Goal: Task Accomplishment & Management: Complete application form

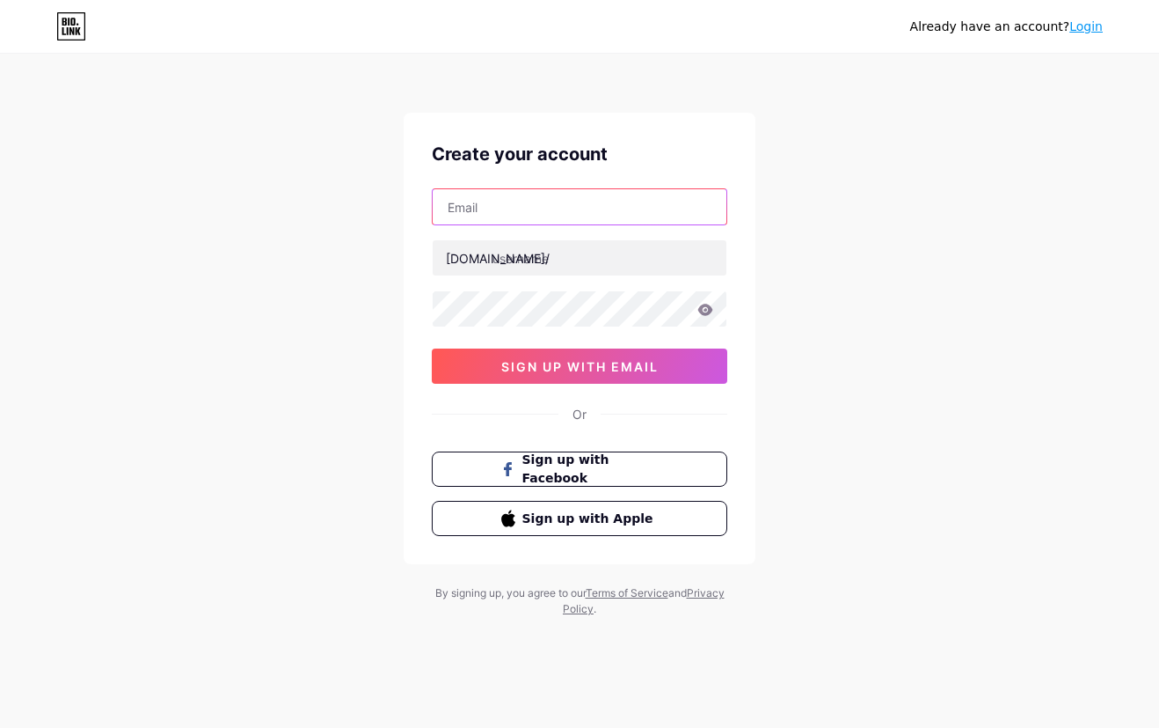
click at [604, 205] on input "text" at bounding box center [580, 206] width 294 height 35
paste input "[EMAIL_ADDRESS][DOMAIN_NAME]"
type input "[EMAIL_ADDRESS][DOMAIN_NAME]"
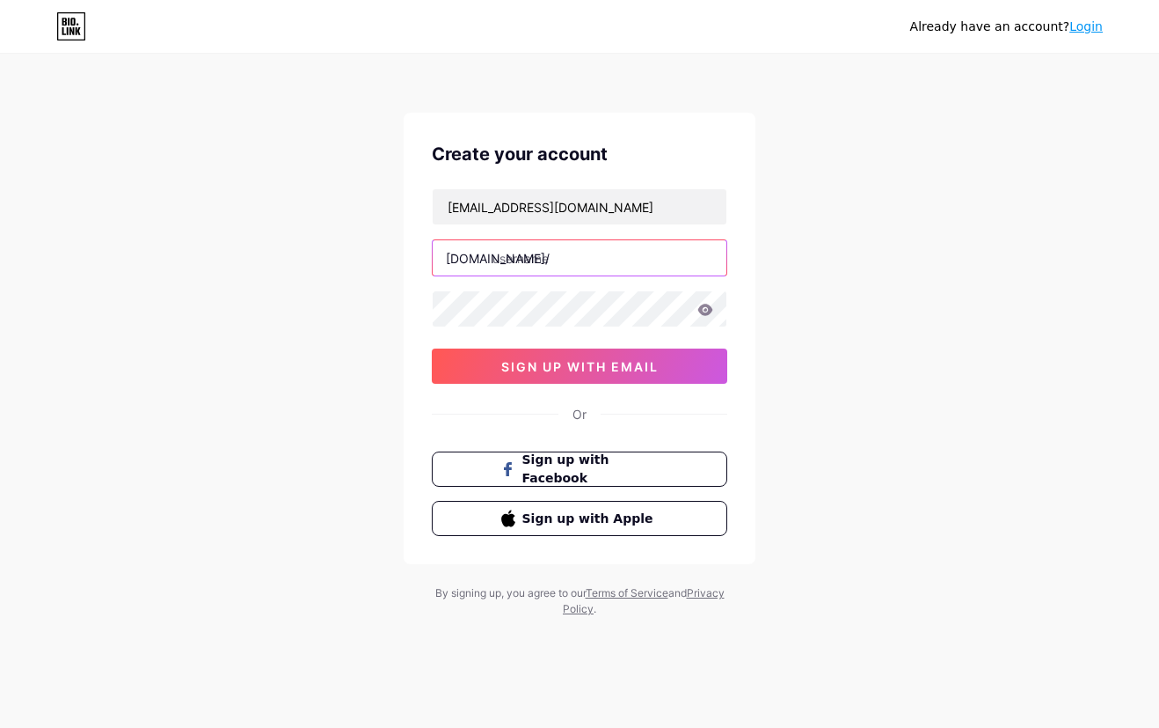
click at [528, 257] on input "text" at bounding box center [580, 257] width 294 height 35
type input "ratu3388"
click at [706, 313] on icon at bounding box center [705, 309] width 15 height 11
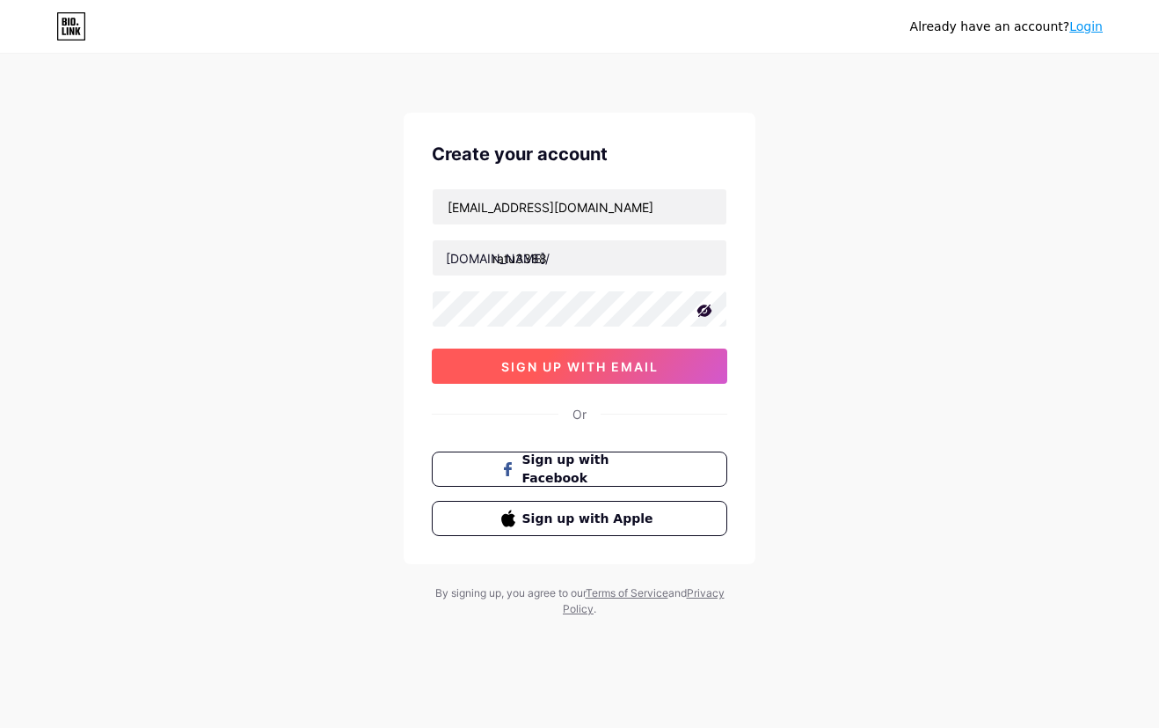
click at [647, 377] on button "sign up with email" at bounding box center [580, 365] width 296 height 35
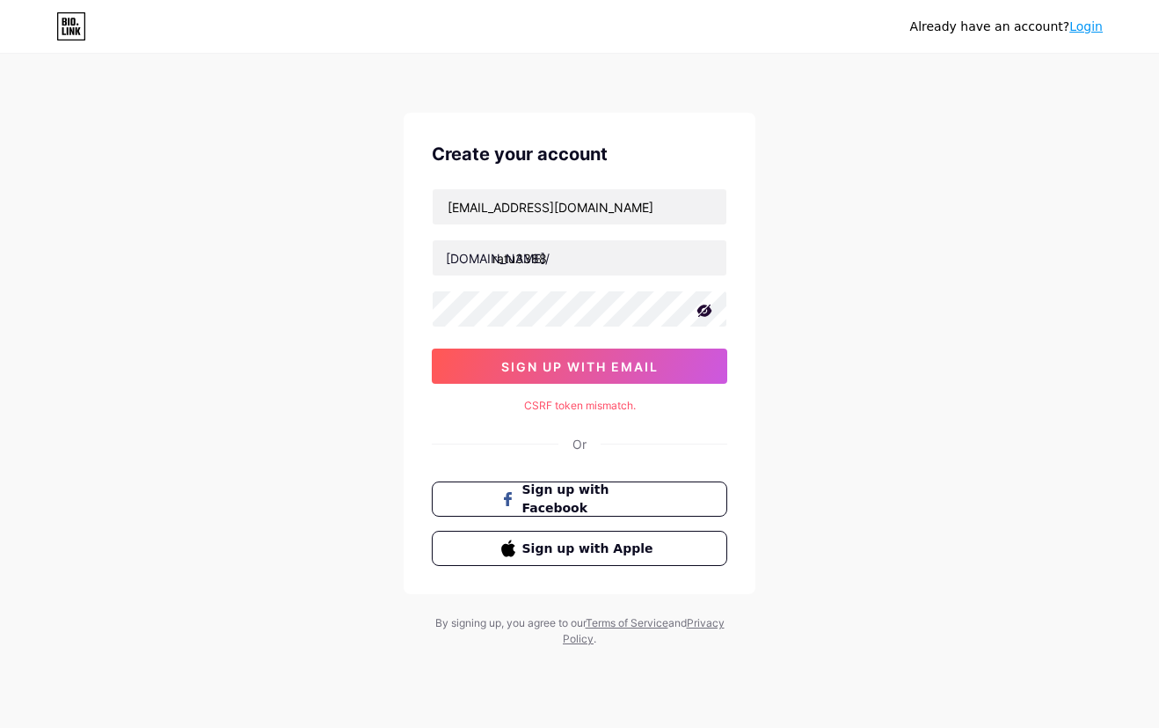
drag, startPoint x: 574, startPoint y: 447, endPoint x: 587, endPoint y: 439, distance: 14.6
click at [578, 446] on div "Or" at bounding box center [580, 444] width 14 height 18
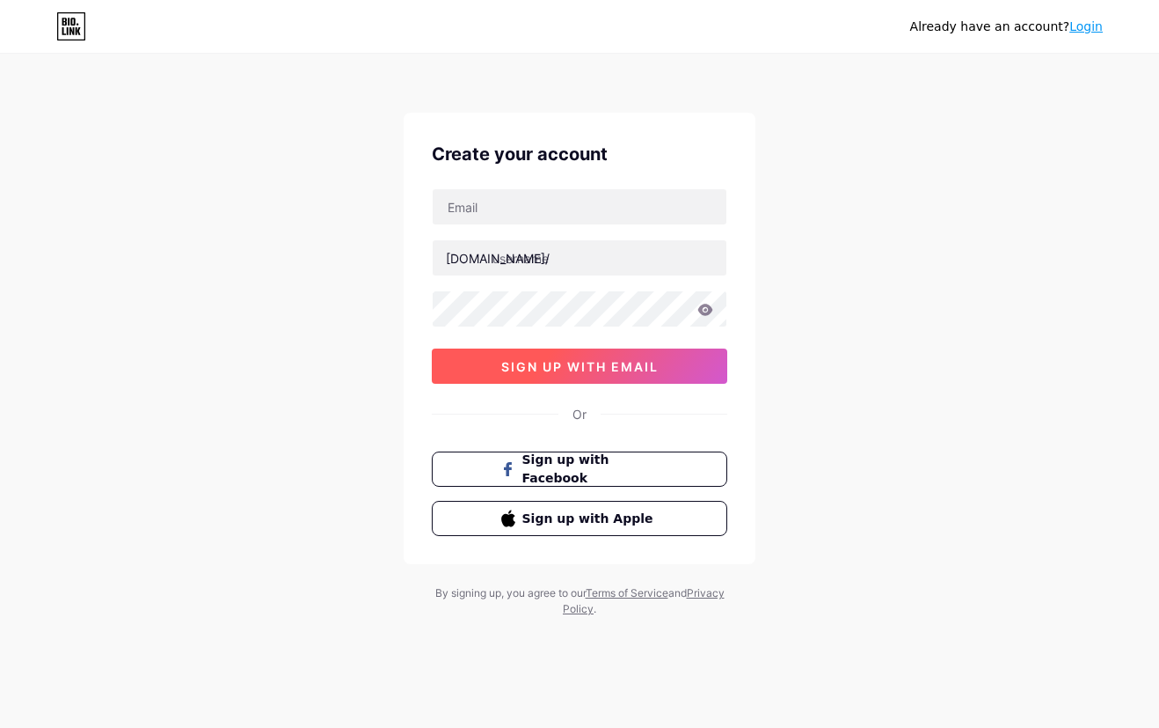
click at [646, 359] on span "sign up with email" at bounding box center [579, 366] width 157 height 15
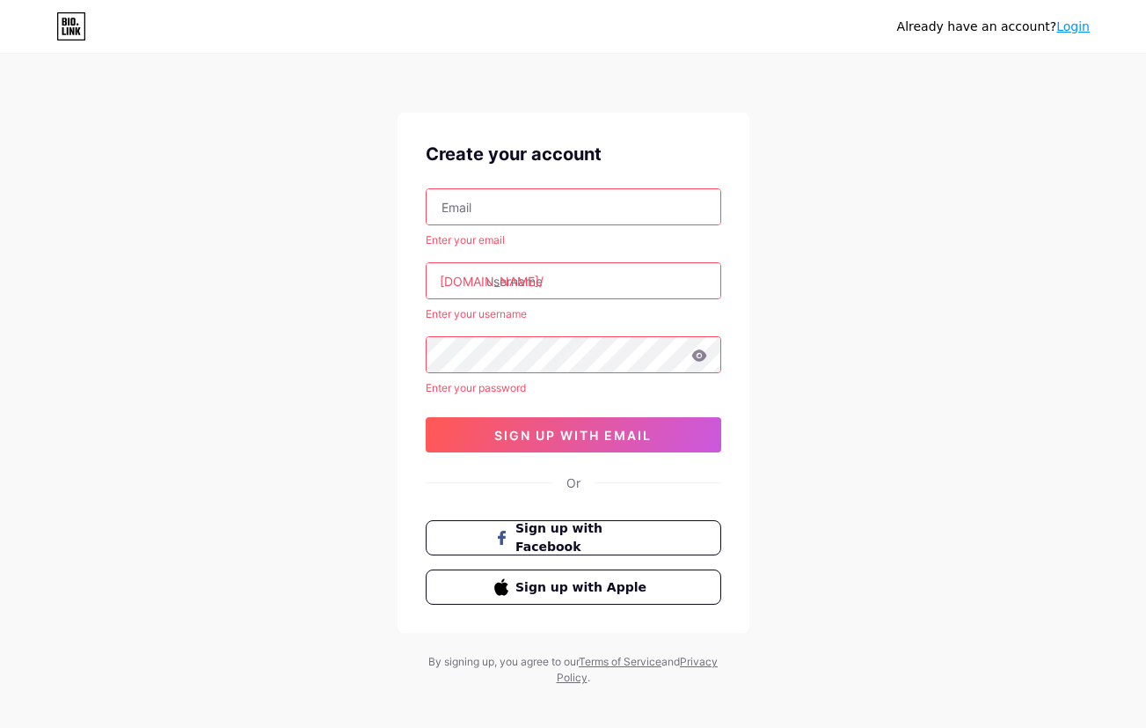
drag, startPoint x: 611, startPoint y: 211, endPoint x: 603, endPoint y: 224, distance: 15.9
click at [611, 211] on input "text" at bounding box center [574, 206] width 294 height 35
paste input "[EMAIL_ADDRESS][DOMAIN_NAME]"
type input "[EMAIL_ADDRESS][DOMAIN_NAME]"
drag, startPoint x: 603, startPoint y: 224, endPoint x: 596, endPoint y: 272, distance: 48.0
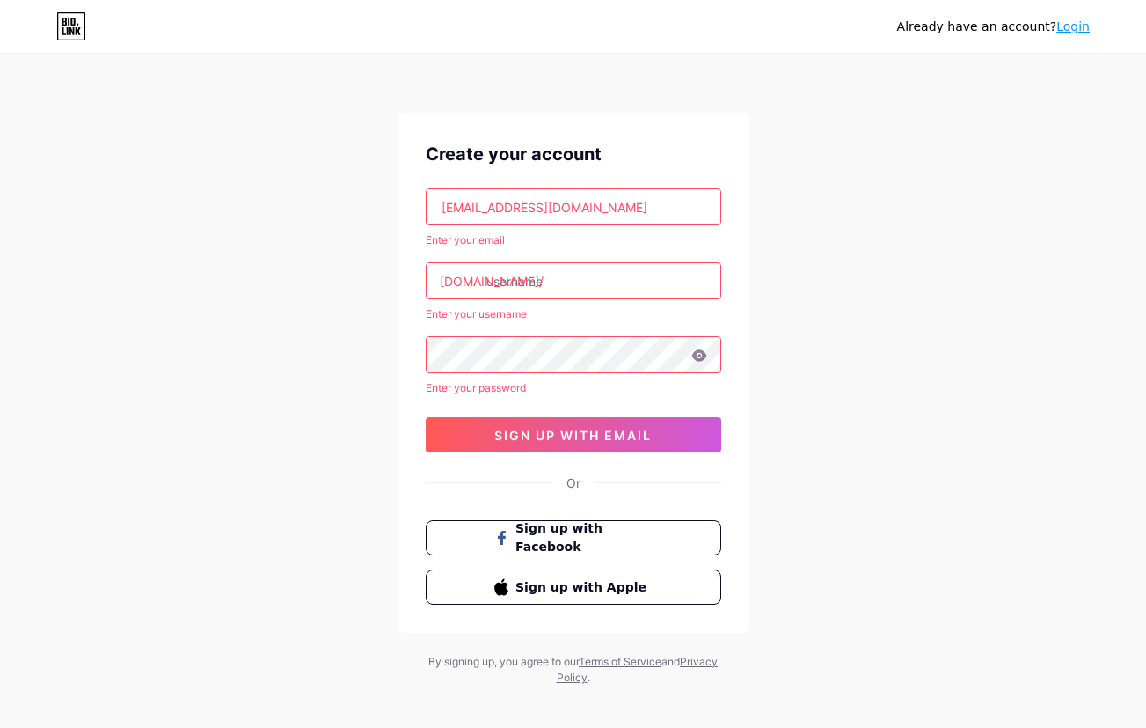
click at [596, 272] on input "text" at bounding box center [574, 280] width 294 height 35
click at [613, 213] on input "[EMAIL_ADDRESS][DOMAIN_NAME]" at bounding box center [574, 206] width 294 height 35
click at [611, 282] on input "text" at bounding box center [574, 280] width 294 height 35
click at [581, 282] on input "text" at bounding box center [574, 280] width 294 height 35
click at [574, 274] on input "text" at bounding box center [574, 280] width 294 height 35
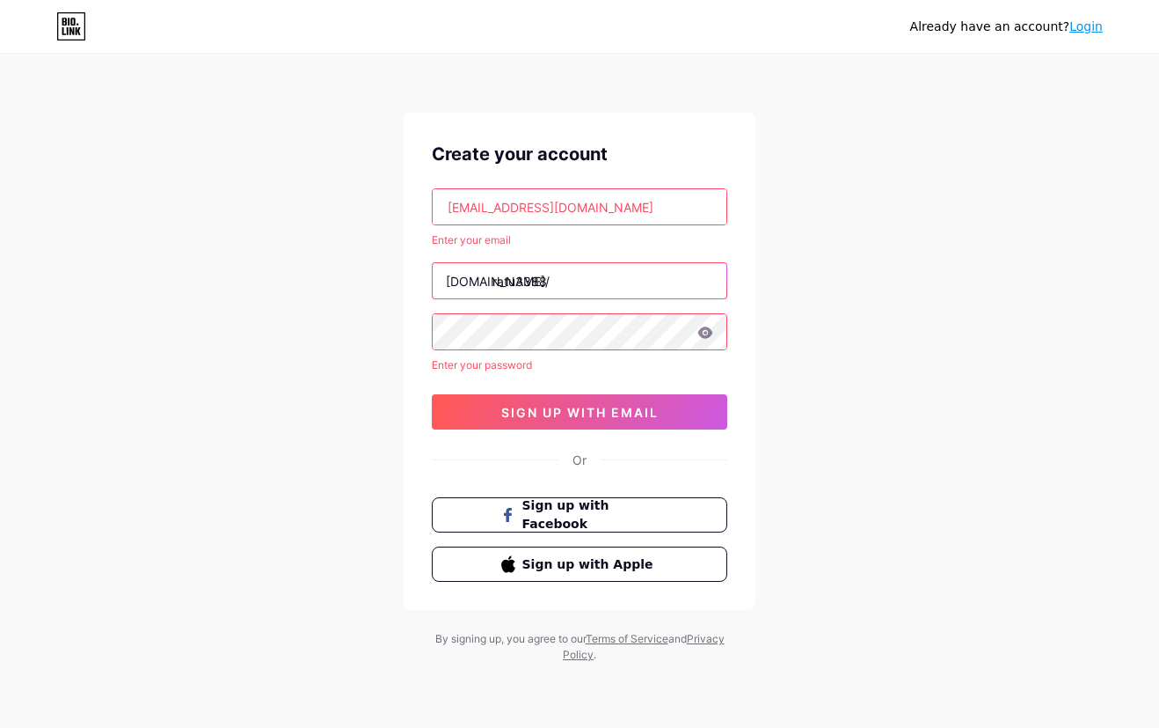
type input "ratu3388"
click at [632, 203] on input "[EMAIL_ADDRESS][DOMAIN_NAME]" at bounding box center [580, 206] width 294 height 35
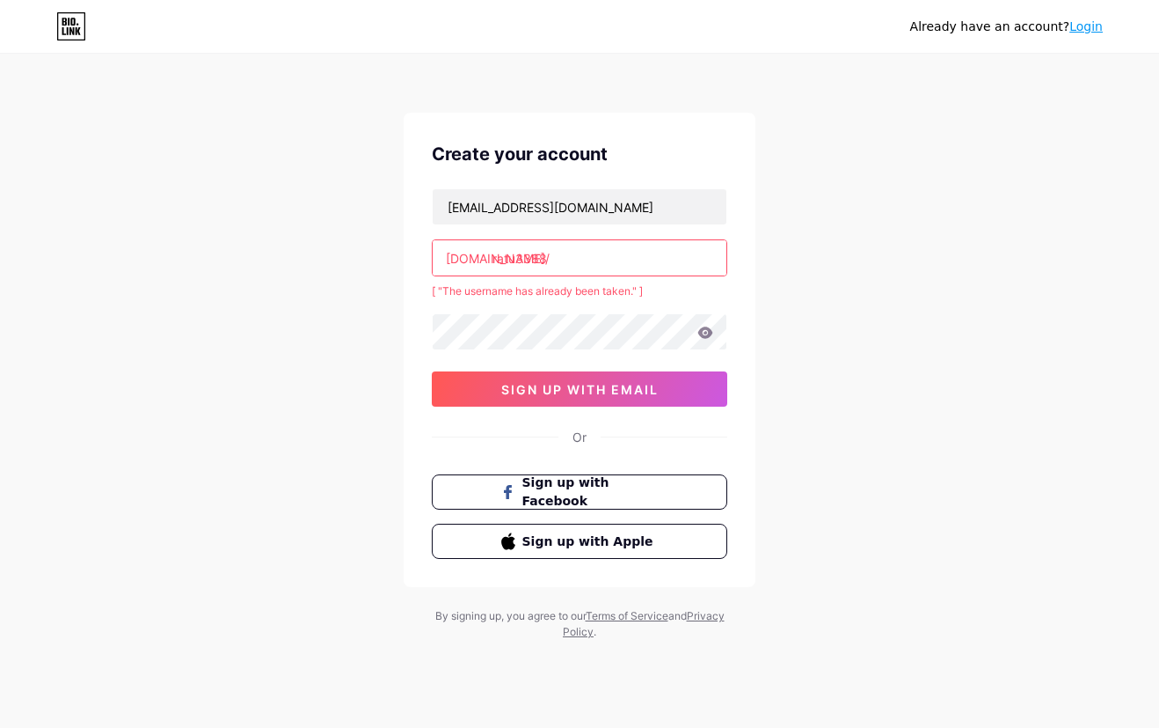
click at [641, 272] on input "ratu3388" at bounding box center [580, 257] width 294 height 35
click at [867, 282] on div "Already have an account? Login Create your account ratutelkomsel09@gmail.com bi…" at bounding box center [579, 348] width 1159 height 696
drag, startPoint x: 613, startPoint y: 270, endPoint x: 614, endPoint y: 261, distance: 8.8
click at [613, 269] on input "ratu3388" at bounding box center [580, 257] width 294 height 35
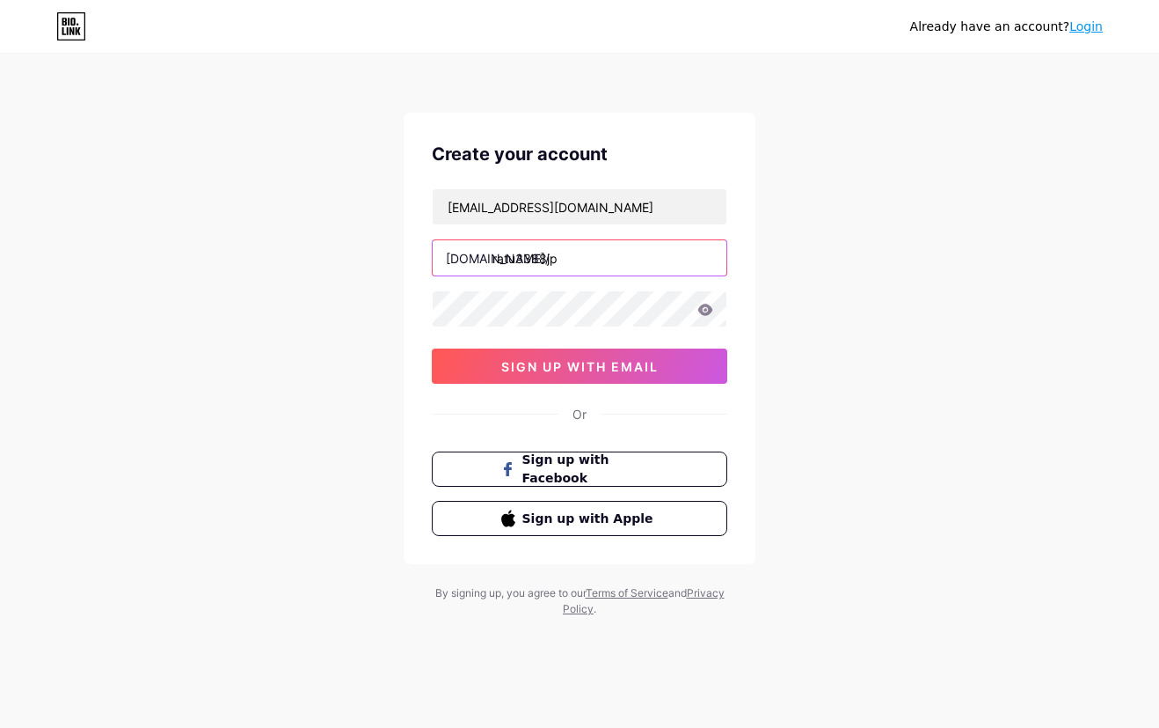
type input "ratu3388jp"
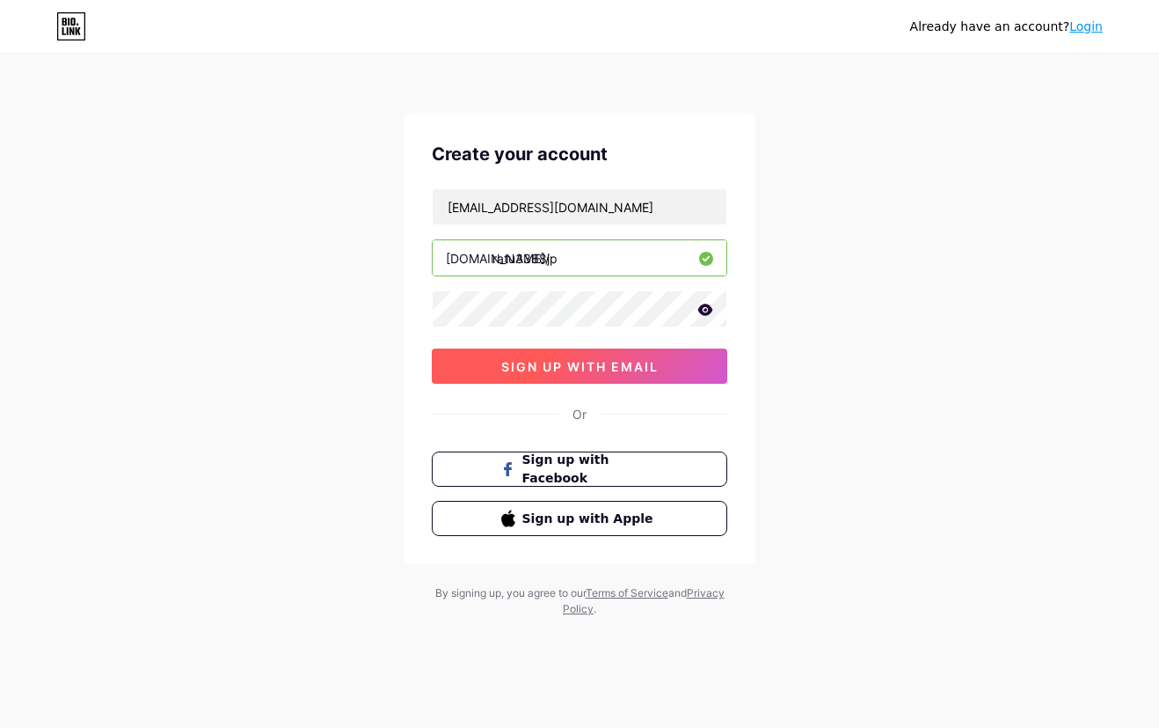
click at [505, 359] on span "sign up with email" at bounding box center [579, 366] width 157 height 15
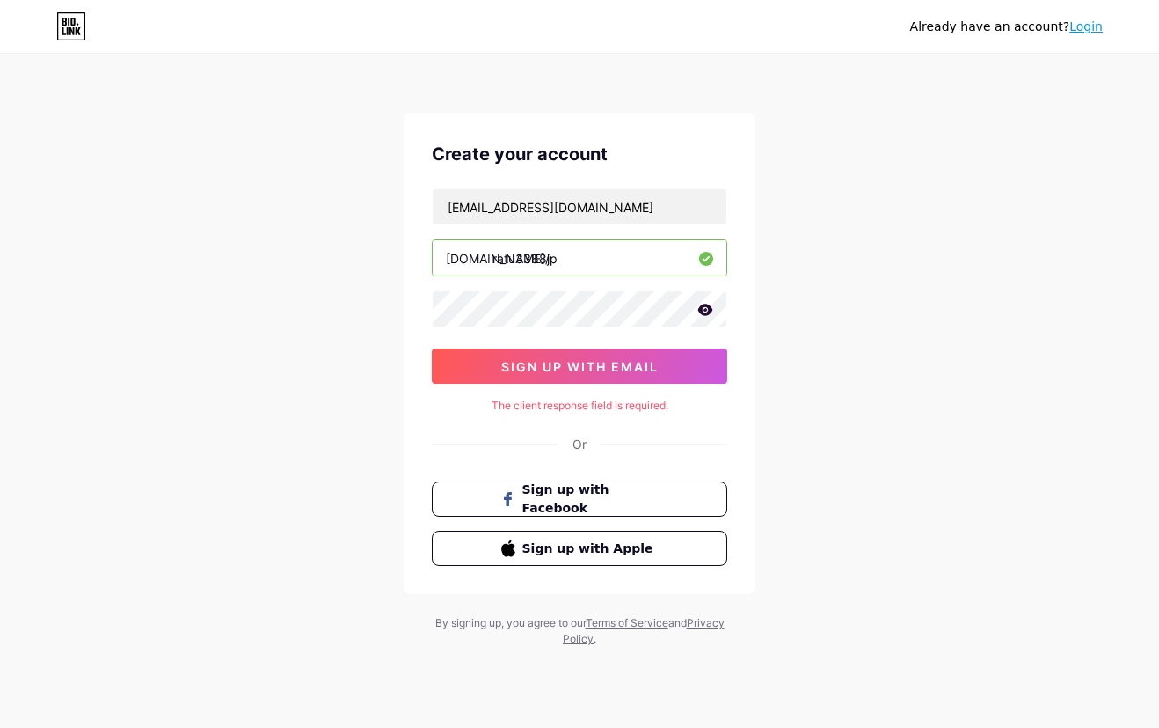
click at [706, 307] on icon at bounding box center [706, 310] width 16 height 12
click at [574, 365] on span "sign up with email" at bounding box center [579, 366] width 157 height 15
click at [602, 367] on span "sign up with email" at bounding box center [579, 366] width 157 height 15
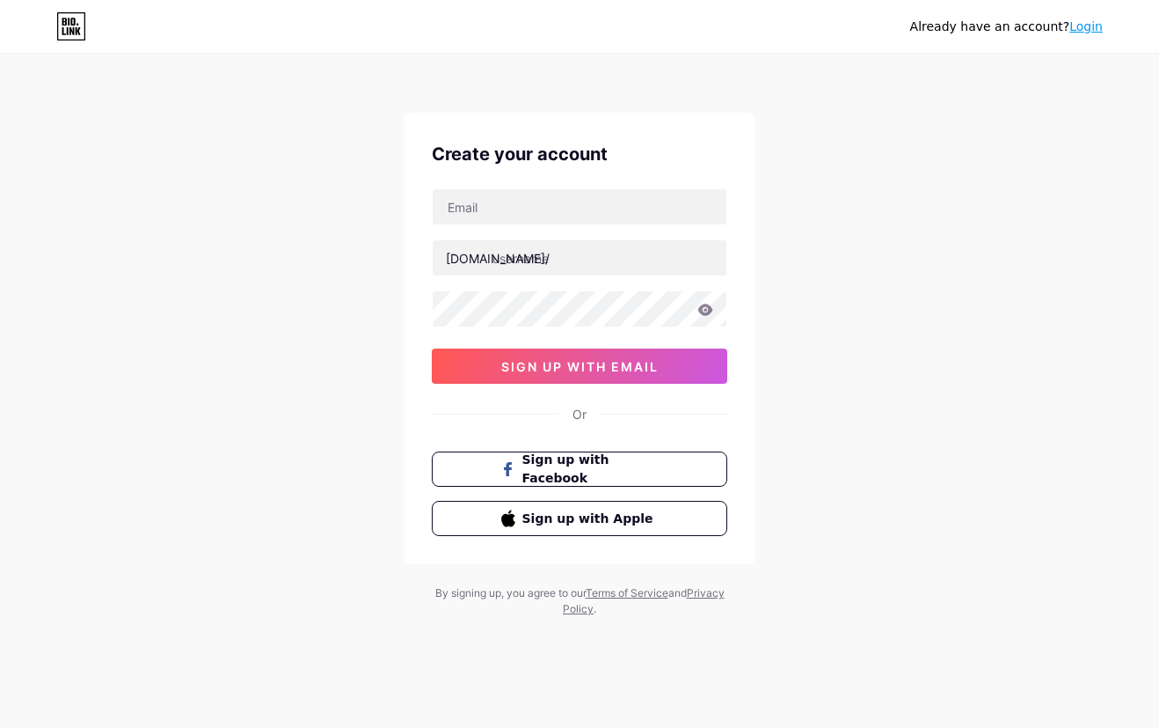
click at [593, 178] on div "Create your account [DOMAIN_NAME]/ sign up with email Or Sign up with Facebook …" at bounding box center [580, 338] width 352 height 451
drag, startPoint x: 593, startPoint y: 192, endPoint x: 590, endPoint y: 208, distance: 16.9
click at [593, 194] on input "text" at bounding box center [580, 206] width 294 height 35
paste input "[EMAIL_ADDRESS][DOMAIN_NAME]"
type input "[EMAIL_ADDRESS][DOMAIN_NAME]"
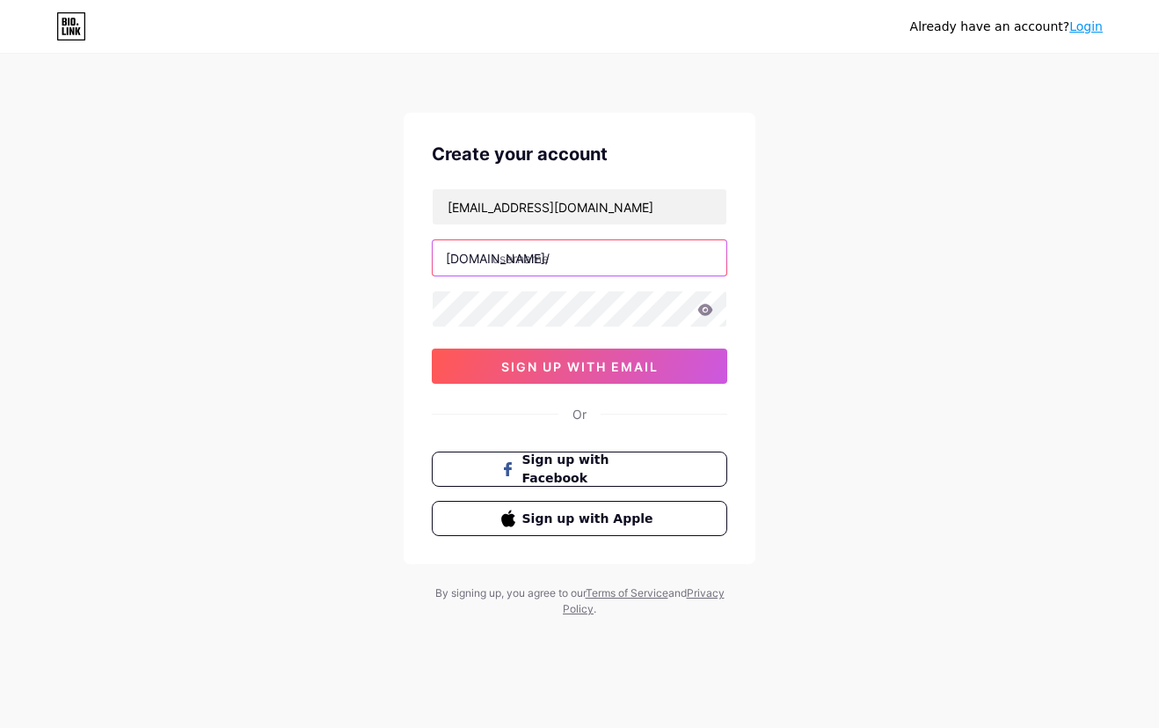
click at [498, 255] on input "text" at bounding box center [580, 257] width 294 height 35
type input "ratu3388"
type input "r"
type input "ratu3388max"
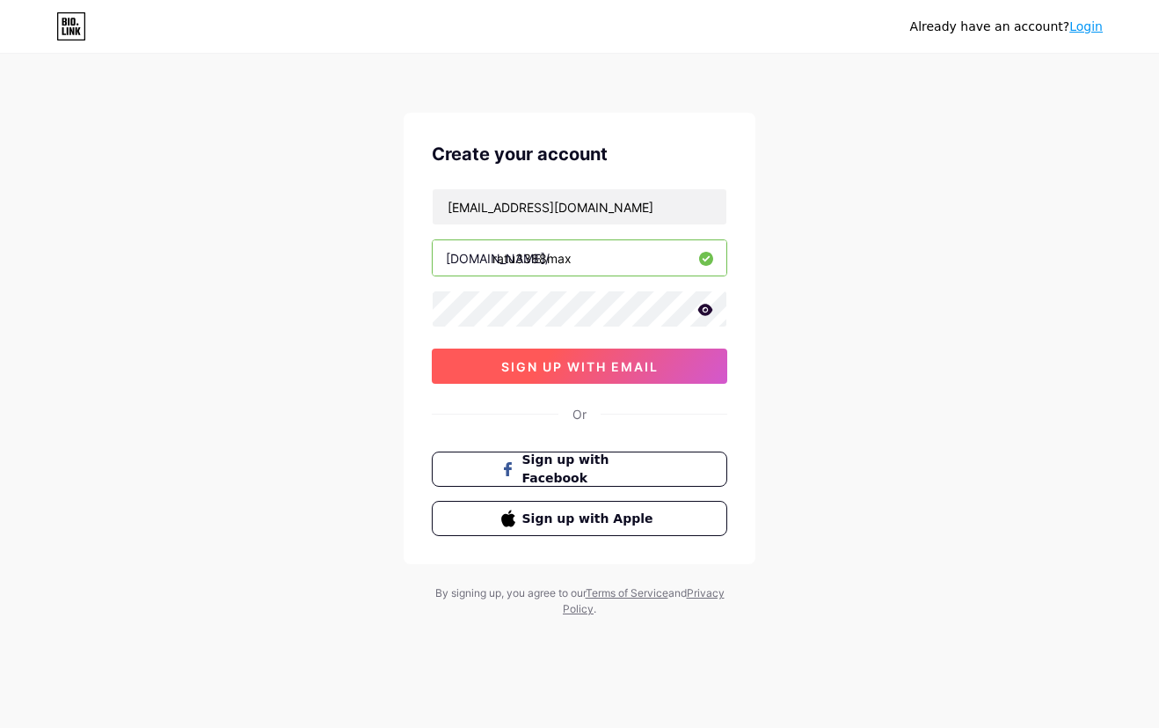
click at [613, 377] on button "sign up with email" at bounding box center [580, 365] width 296 height 35
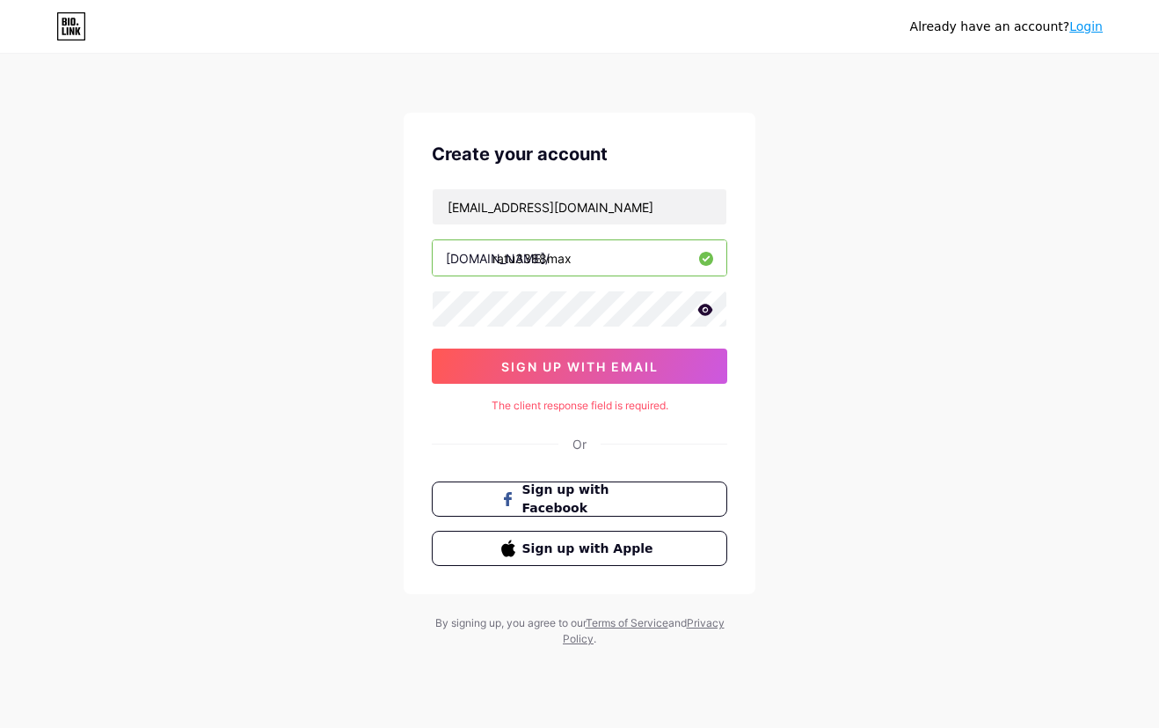
click at [1090, 30] on link "Login" at bounding box center [1086, 26] width 33 height 14
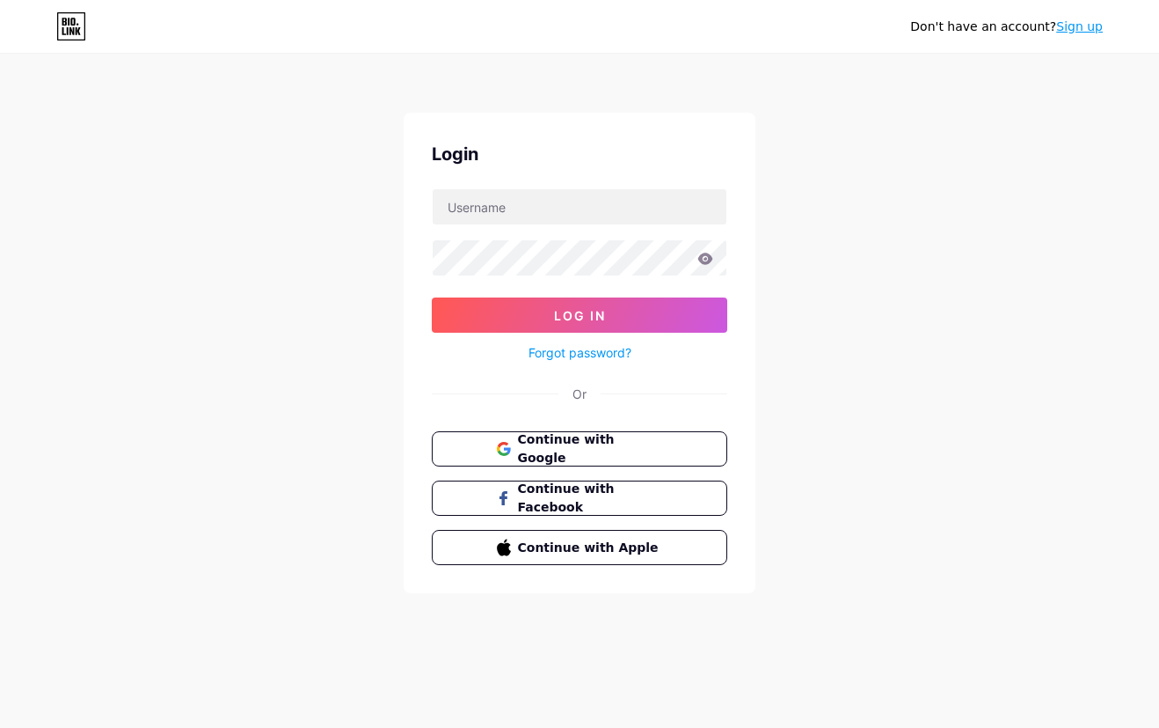
drag, startPoint x: 919, startPoint y: 473, endPoint x: 845, endPoint y: 456, distance: 76.0
click at [919, 473] on div "Don't have an account? Sign up Login Log In Forgot password? Or Continue with G…" at bounding box center [579, 324] width 1159 height 649
click at [653, 449] on span "Continue with Google" at bounding box center [589, 449] width 147 height 38
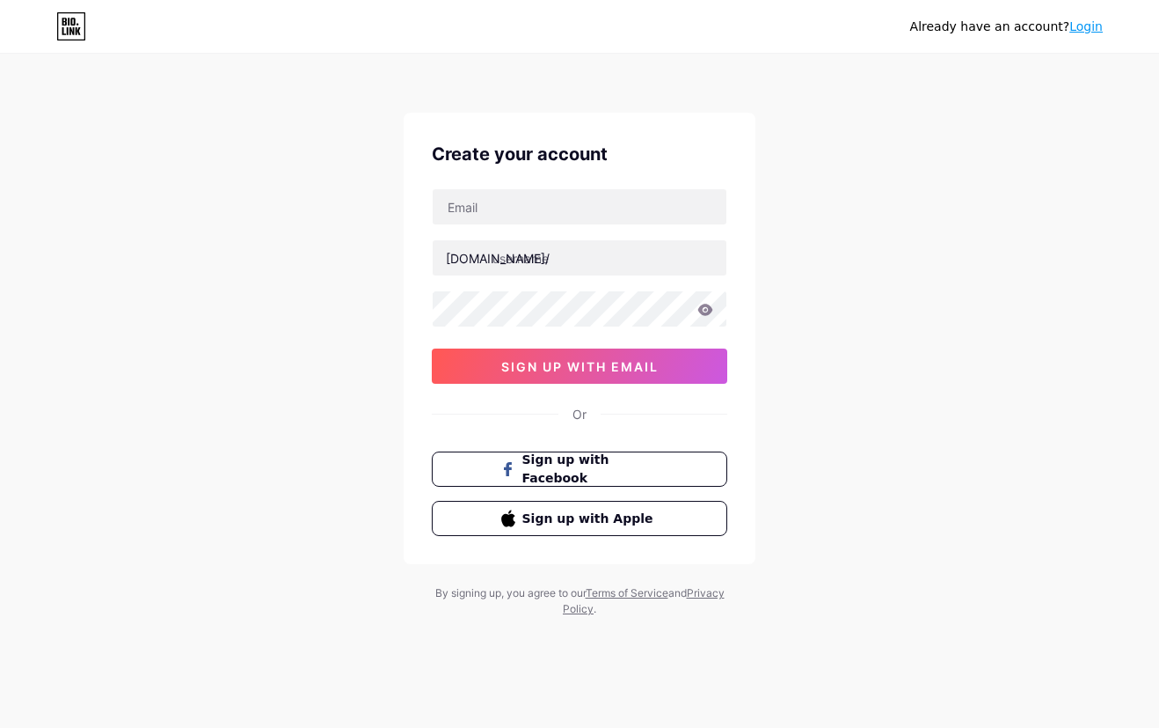
click at [1079, 27] on link "Login" at bounding box center [1086, 26] width 33 height 14
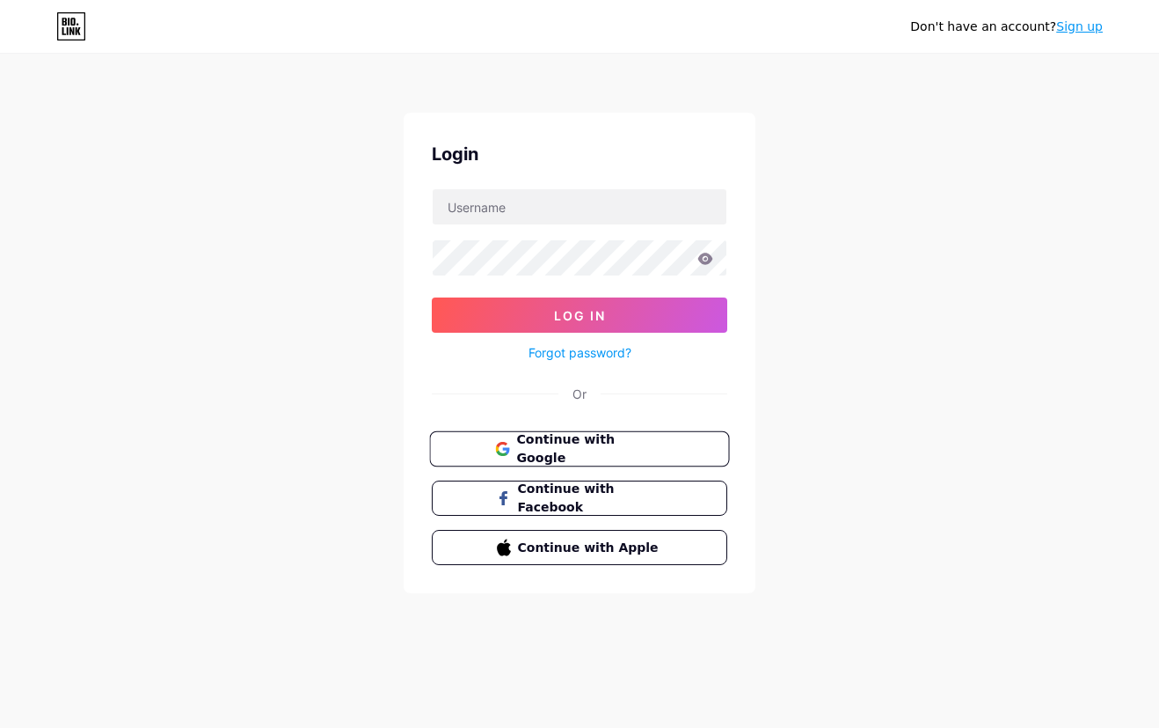
click at [603, 435] on button "Continue with Google" at bounding box center [579, 449] width 300 height 36
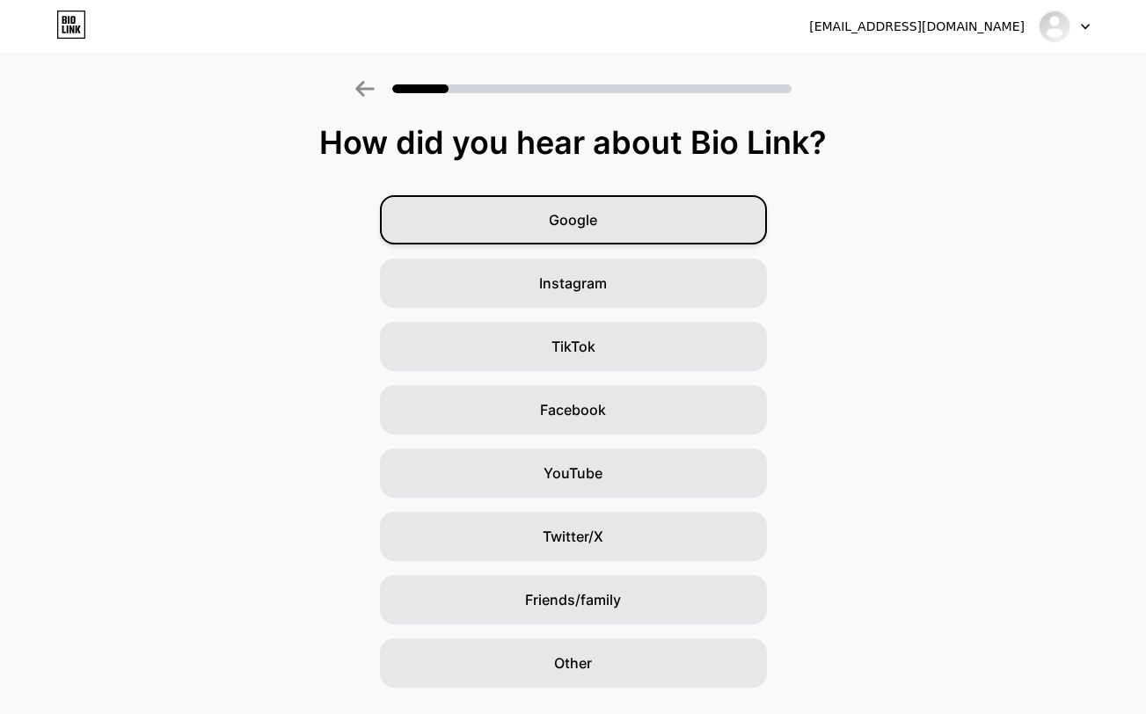
click at [618, 232] on div "Google" at bounding box center [573, 219] width 387 height 49
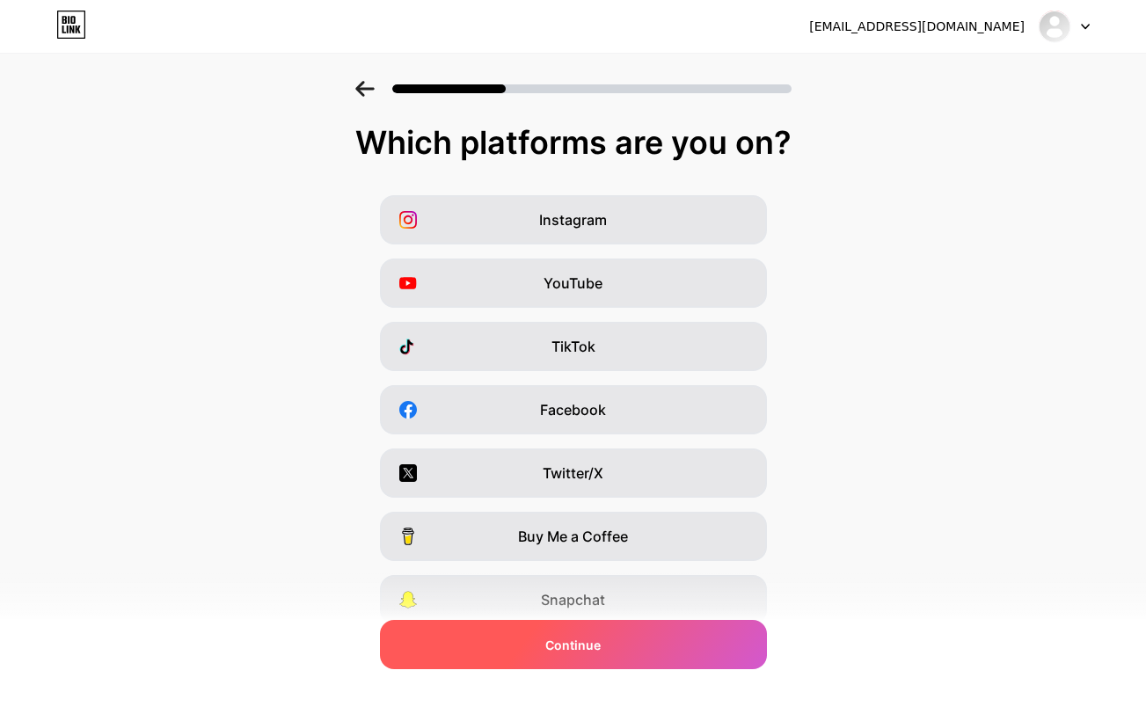
click at [633, 647] on div "Continue" at bounding box center [573, 644] width 387 height 49
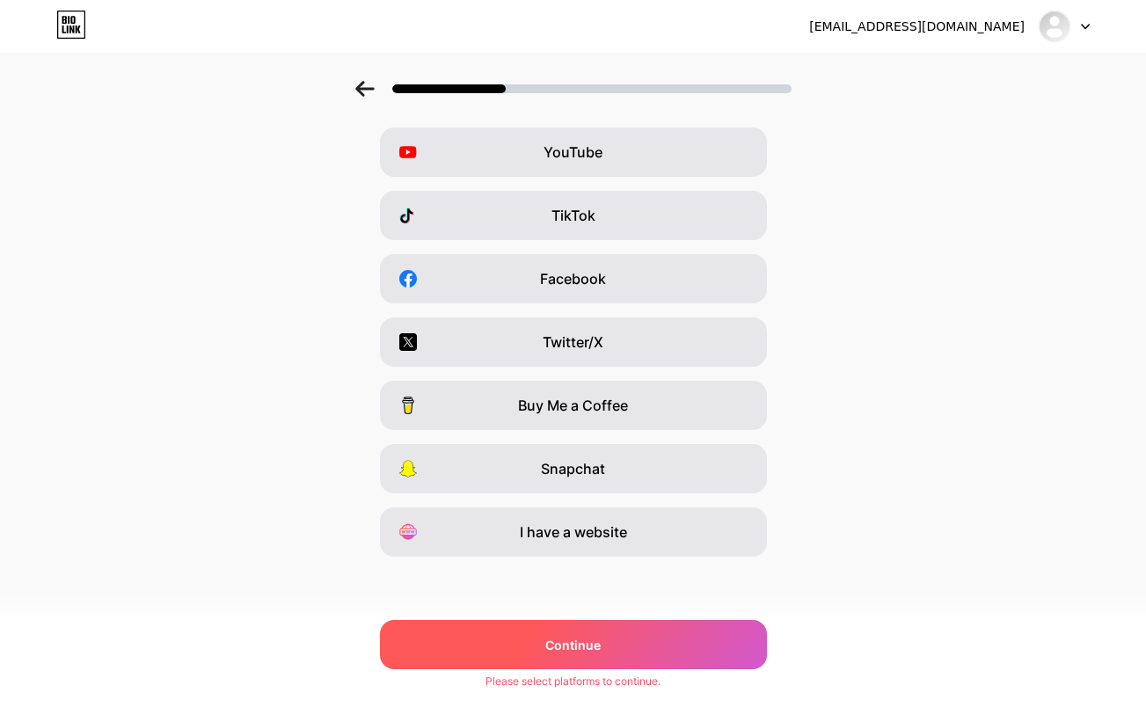
scroll to position [132, 0]
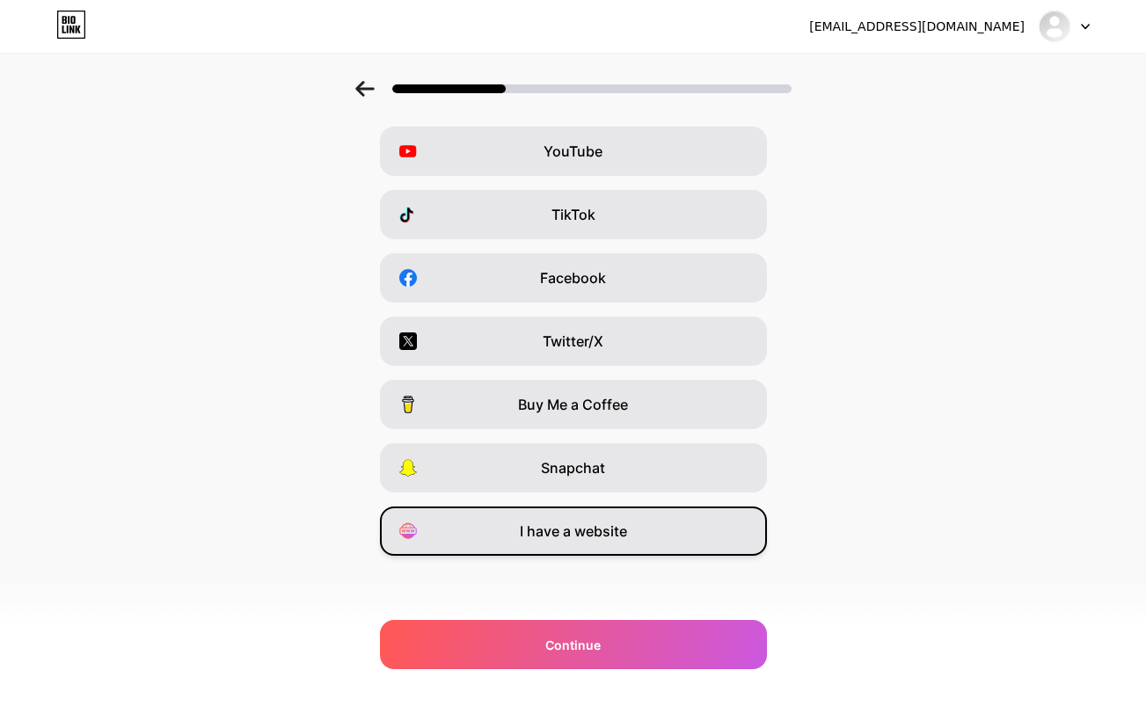
click at [644, 538] on div "I have a website" at bounding box center [573, 531] width 387 height 49
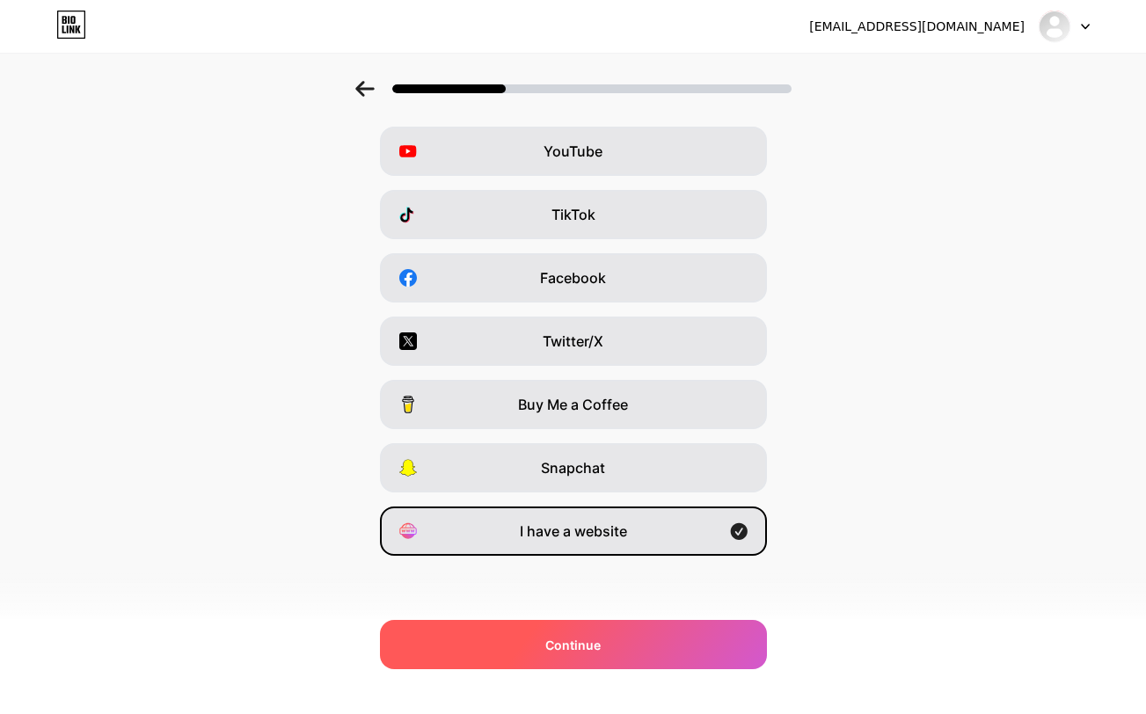
click at [630, 638] on div "Continue" at bounding box center [573, 644] width 387 height 49
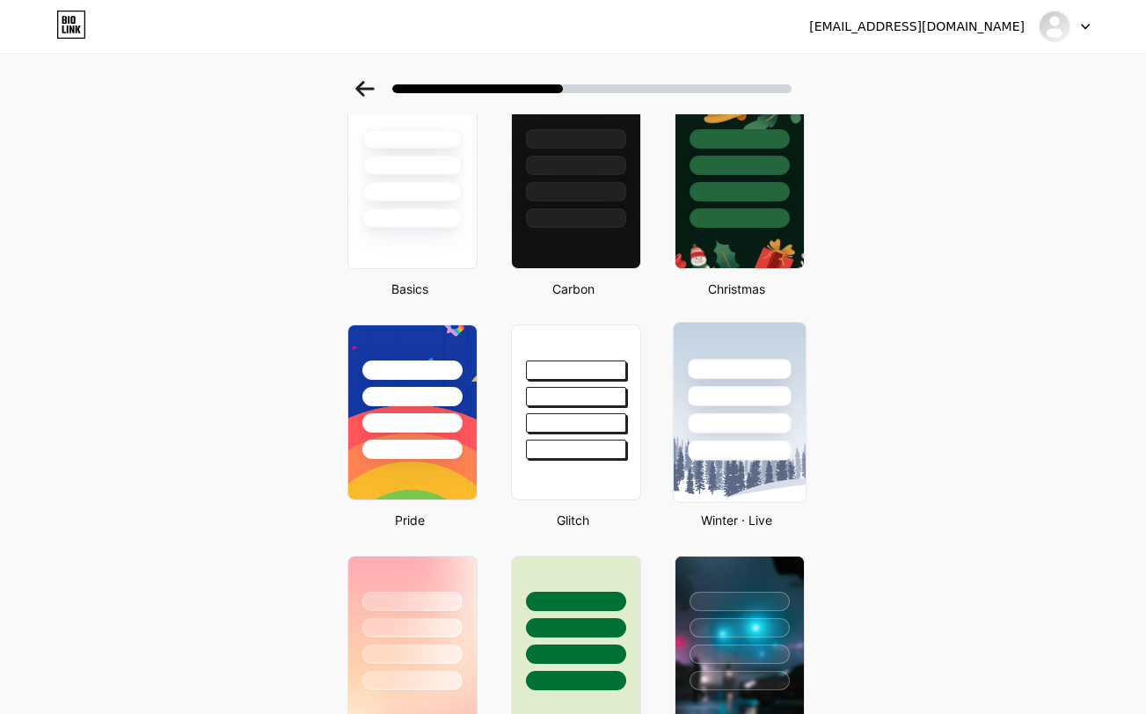
scroll to position [0, 0]
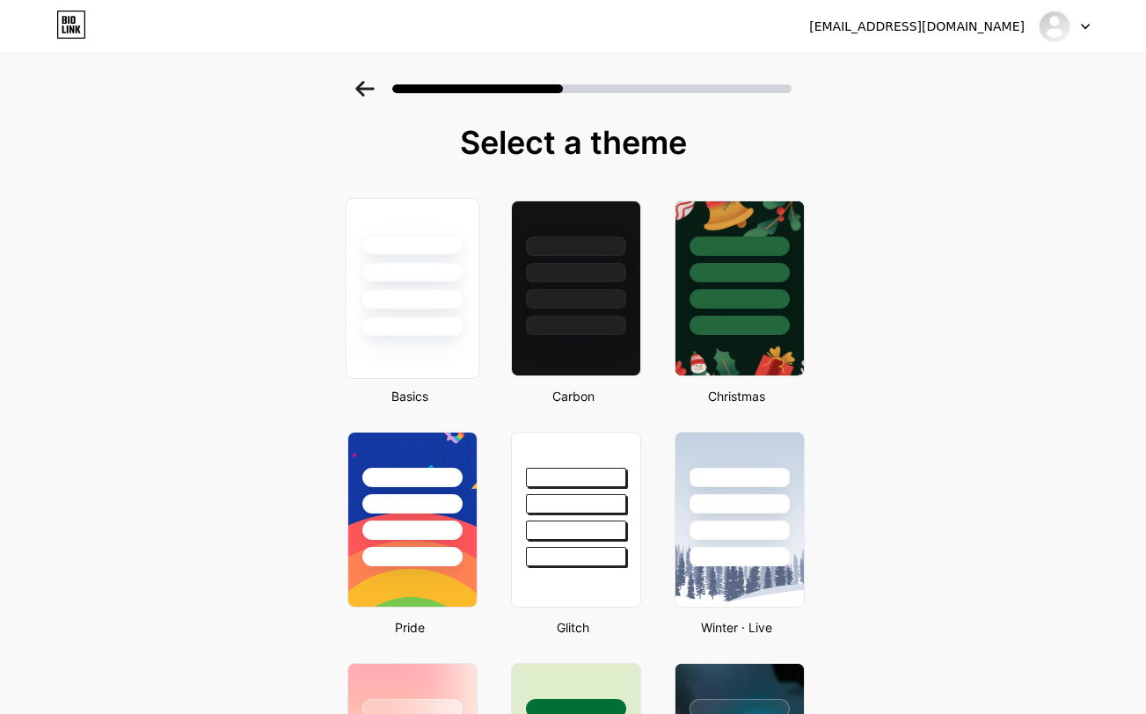
click at [422, 274] on div at bounding box center [412, 272] width 103 height 20
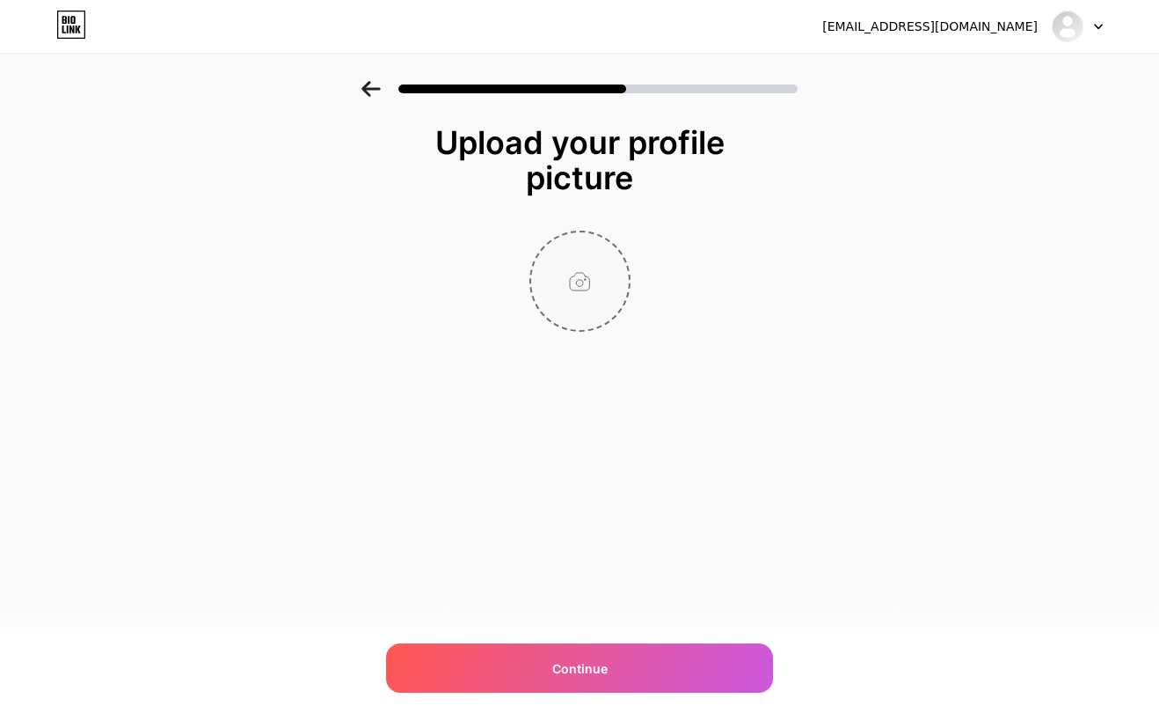
click at [572, 278] on input "file" at bounding box center [580, 281] width 98 height 98
type input "C:\fakepath\Join group Tersebut [PERSON_NAME] (4).jpg"
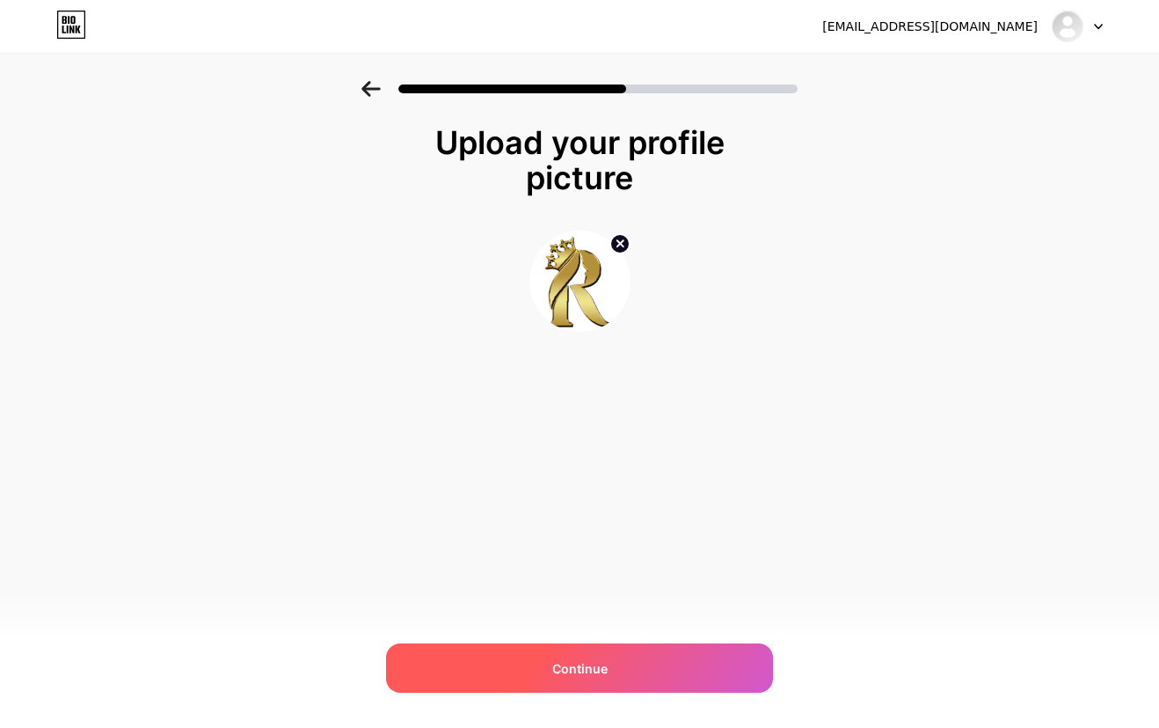
click at [636, 671] on div "Continue" at bounding box center [579, 667] width 387 height 49
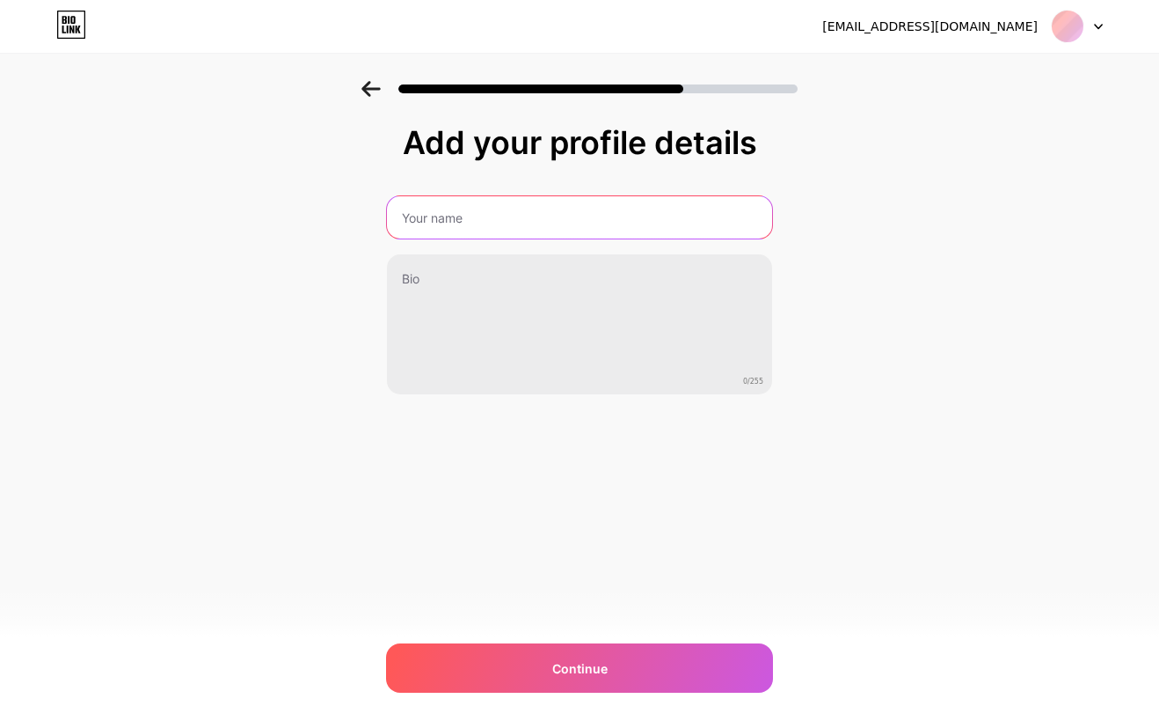
click at [602, 225] on input "text" at bounding box center [579, 217] width 385 height 42
type input "RATU3388"
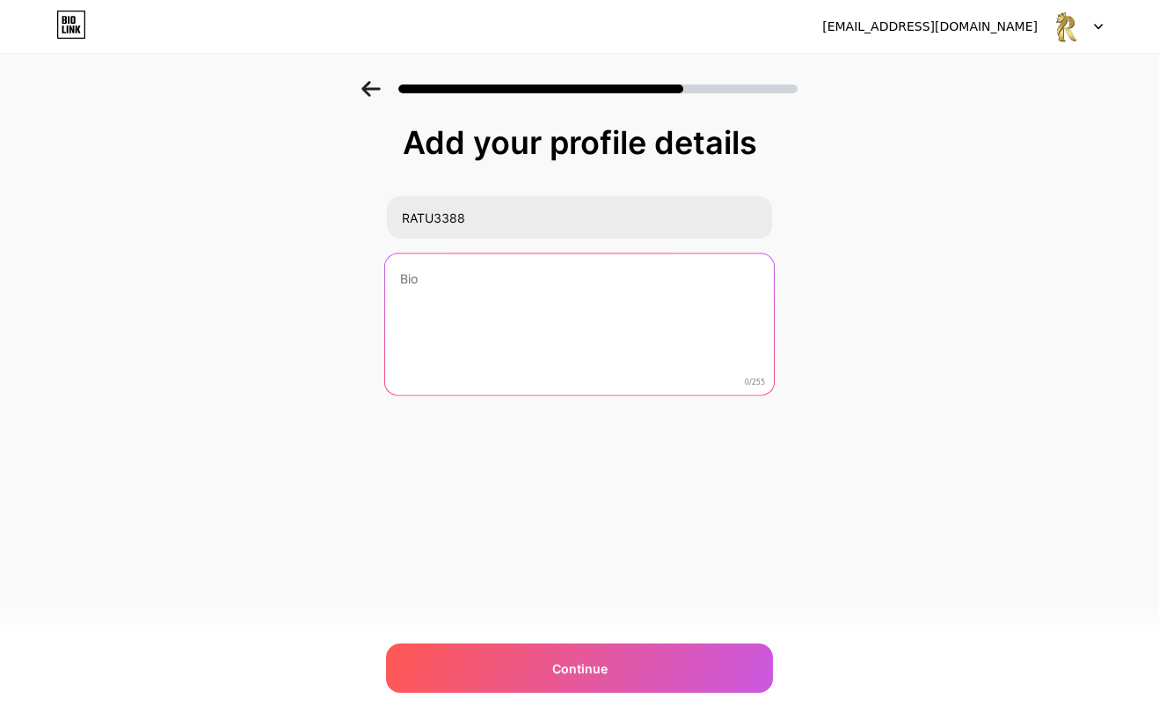
paste textarea "[URL][DOMAIN_NAME]"
type textarea "[URL][DOMAIN_NAME]"
click at [618, 318] on textarea at bounding box center [579, 325] width 385 height 142
paste textarea "RATU3388 SLOT GACOR HARI INI"
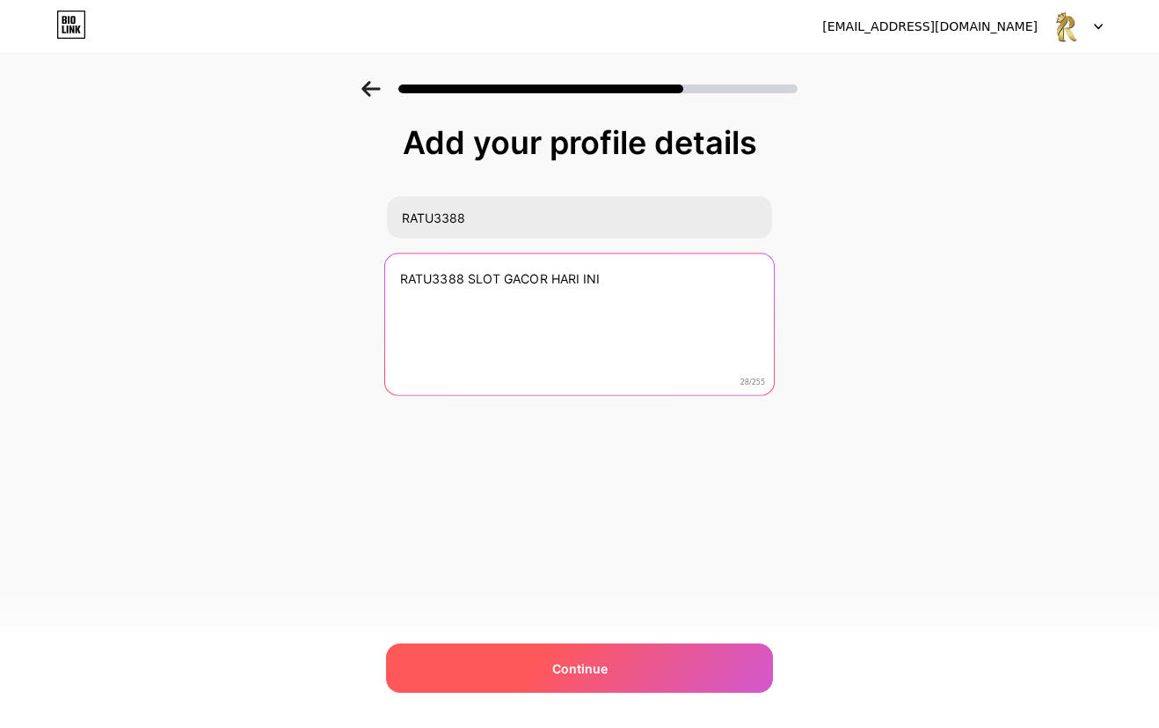
type textarea "RATU3388 SLOT GACOR HARI INI"
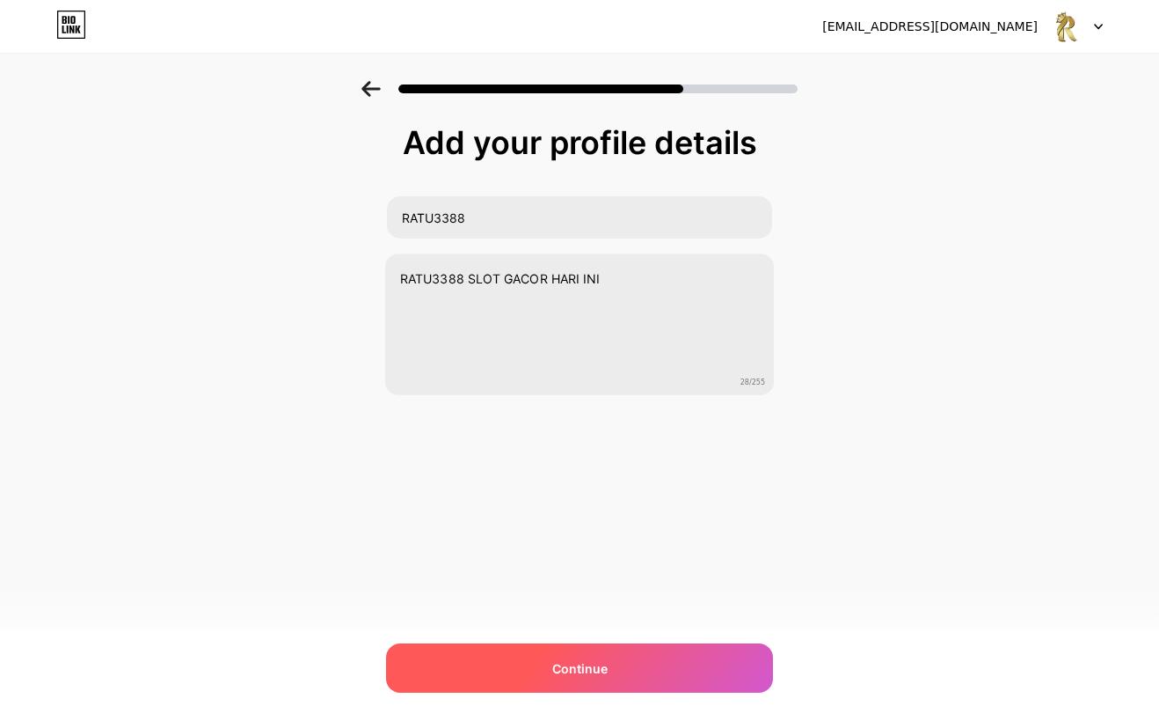
click at [615, 664] on div "Continue" at bounding box center [579, 667] width 387 height 49
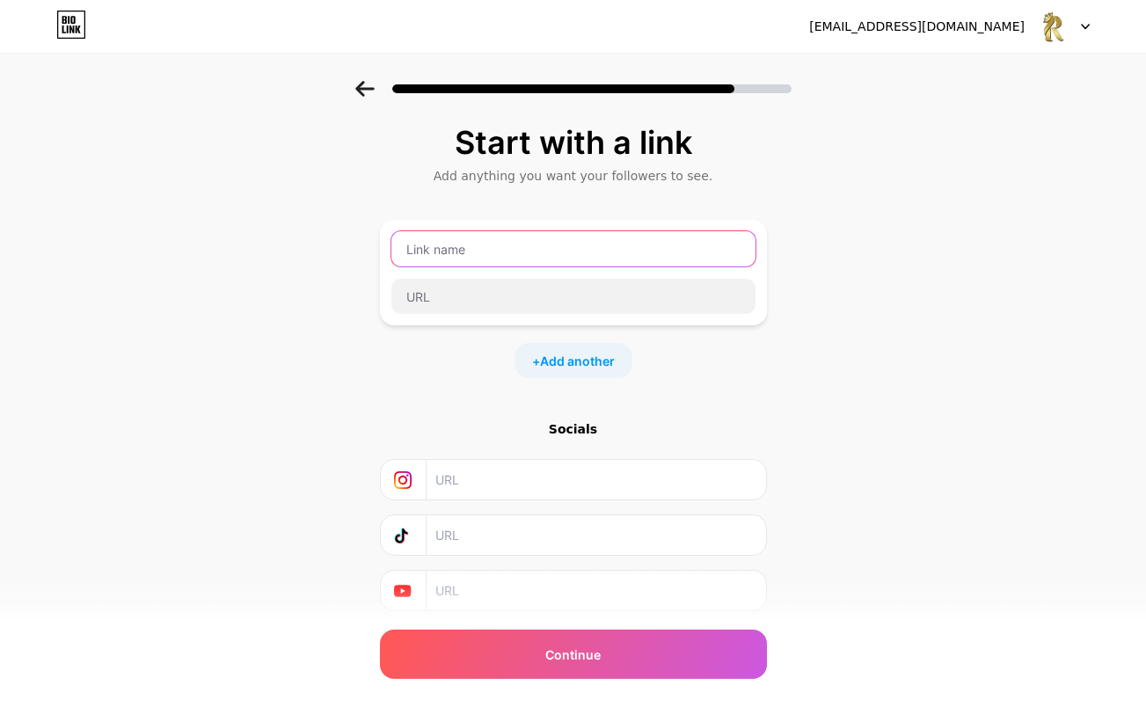
click at [573, 256] on input "text" at bounding box center [573, 248] width 364 height 35
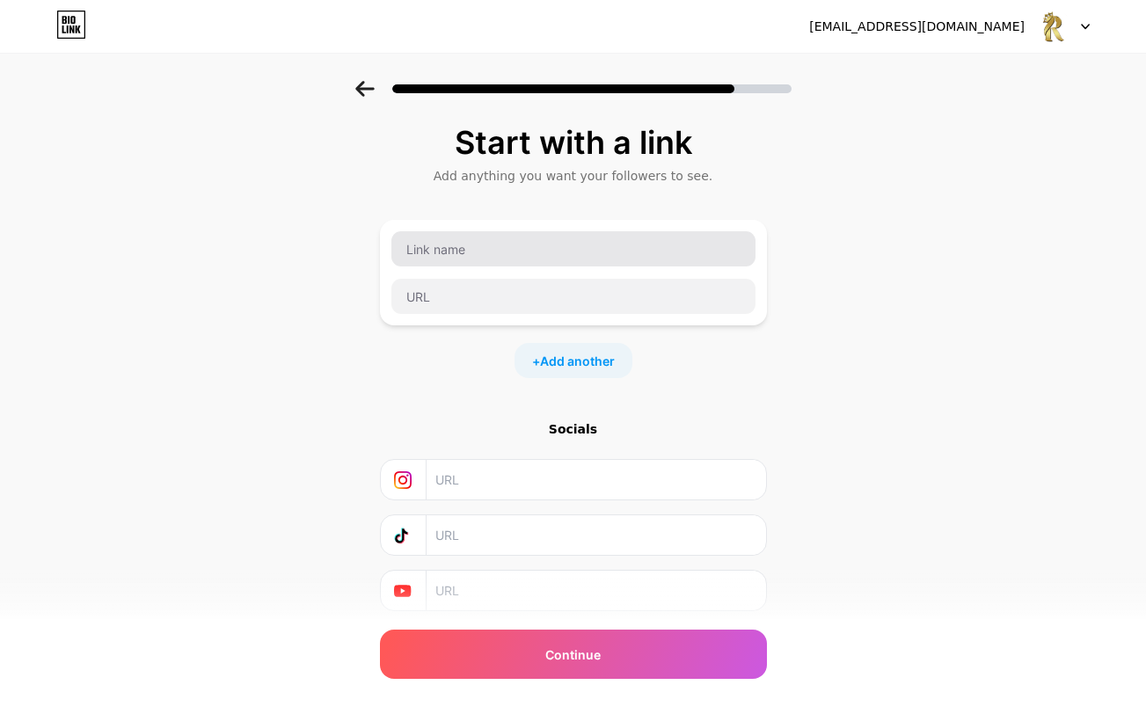
drag, startPoint x: 460, startPoint y: 223, endPoint x: 465, endPoint y: 231, distance: 9.5
click at [460, 223] on div at bounding box center [573, 273] width 387 height 106
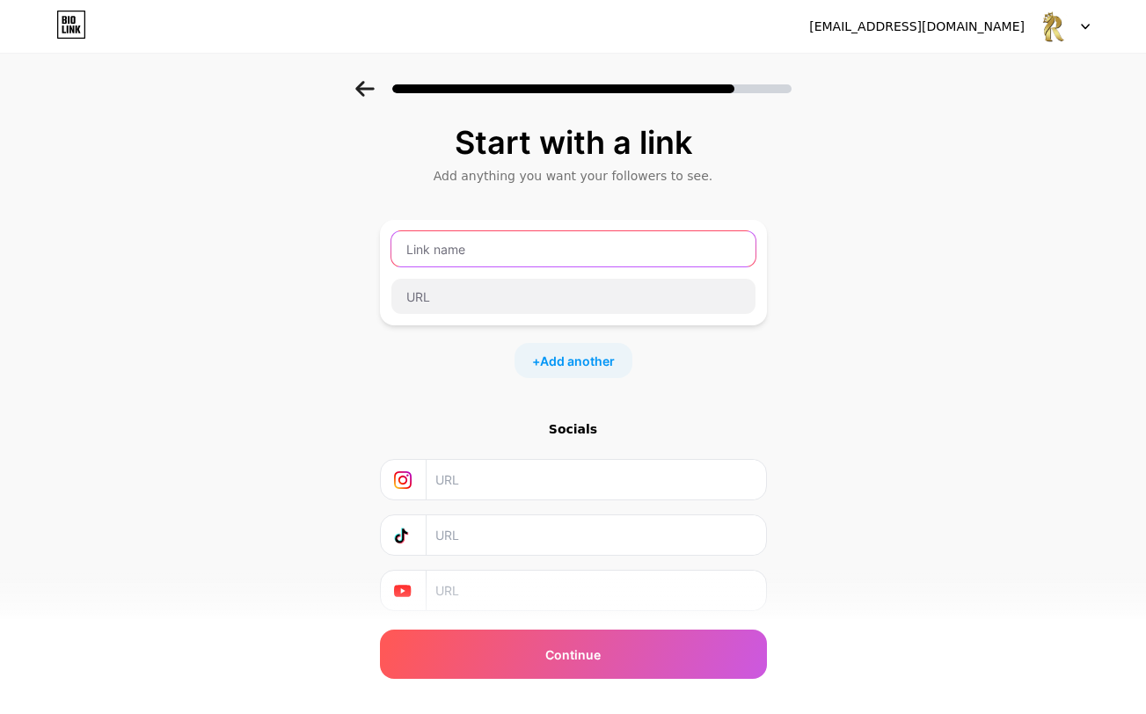
drag, startPoint x: 467, startPoint y: 234, endPoint x: 470, endPoint y: 246, distance: 12.6
click at [467, 240] on input "text" at bounding box center [573, 248] width 364 height 35
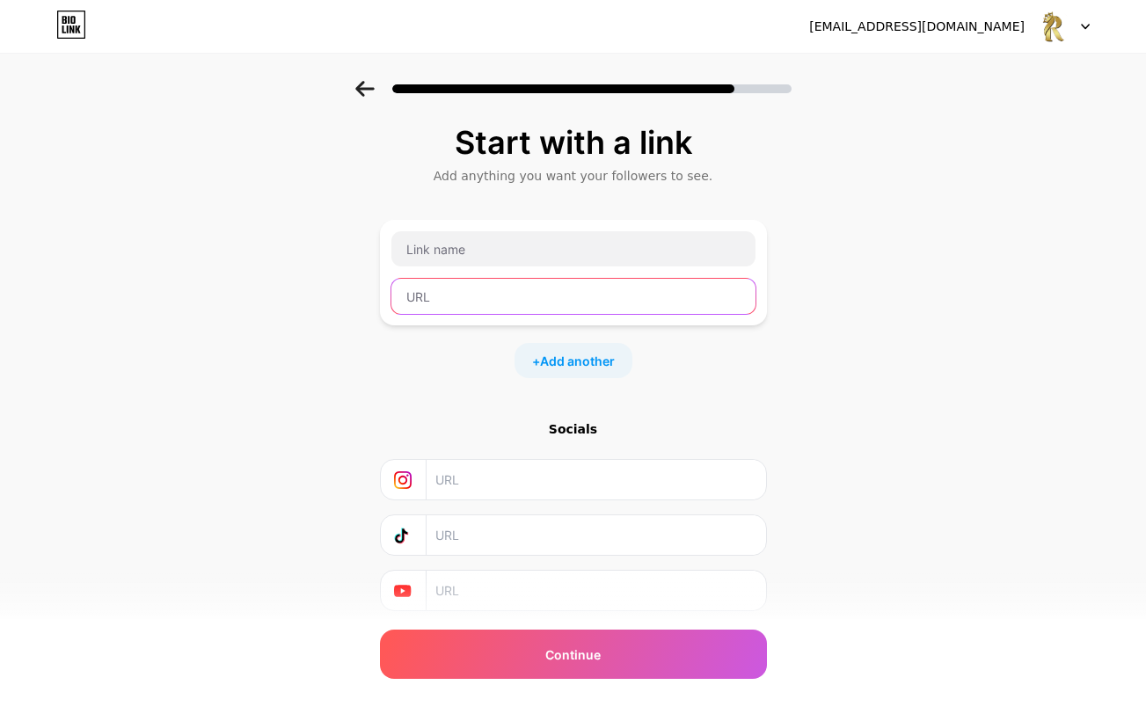
click at [477, 291] on input "text" at bounding box center [573, 296] width 364 height 35
paste input "[URL][DOMAIN_NAME]"
type input "[URL][DOMAIN_NAME]"
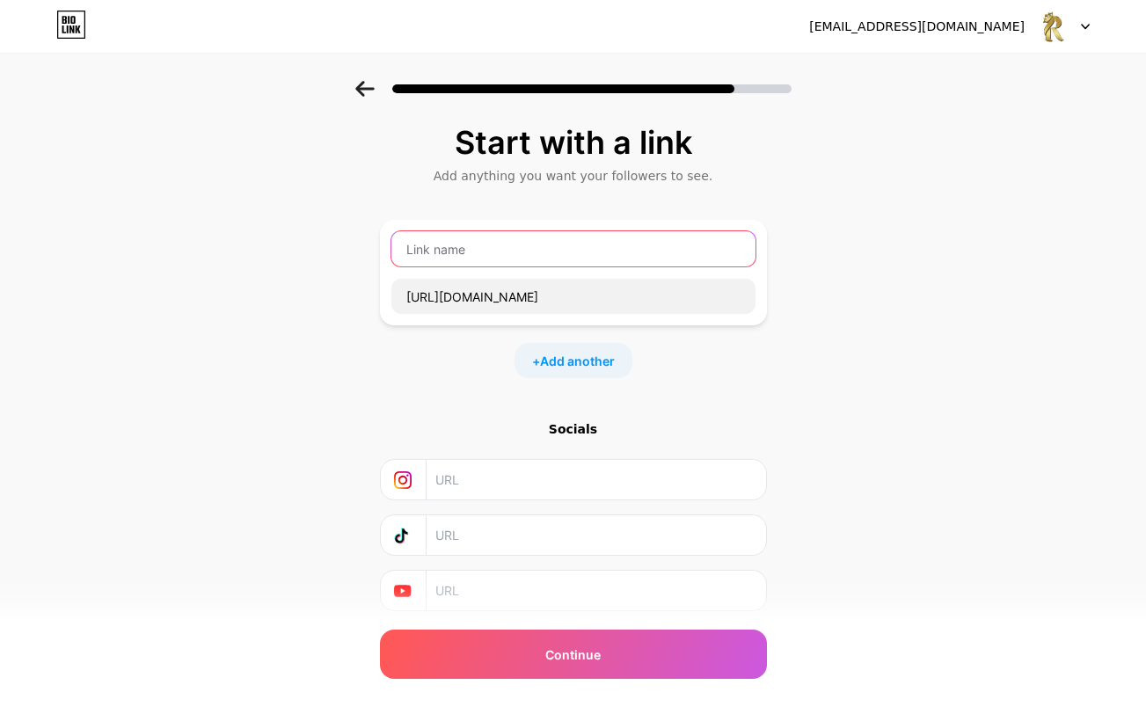
click at [484, 249] on input "text" at bounding box center [573, 248] width 364 height 35
type input "LOGIN RATU33888"
click at [567, 362] on span "Add another" at bounding box center [577, 361] width 75 height 18
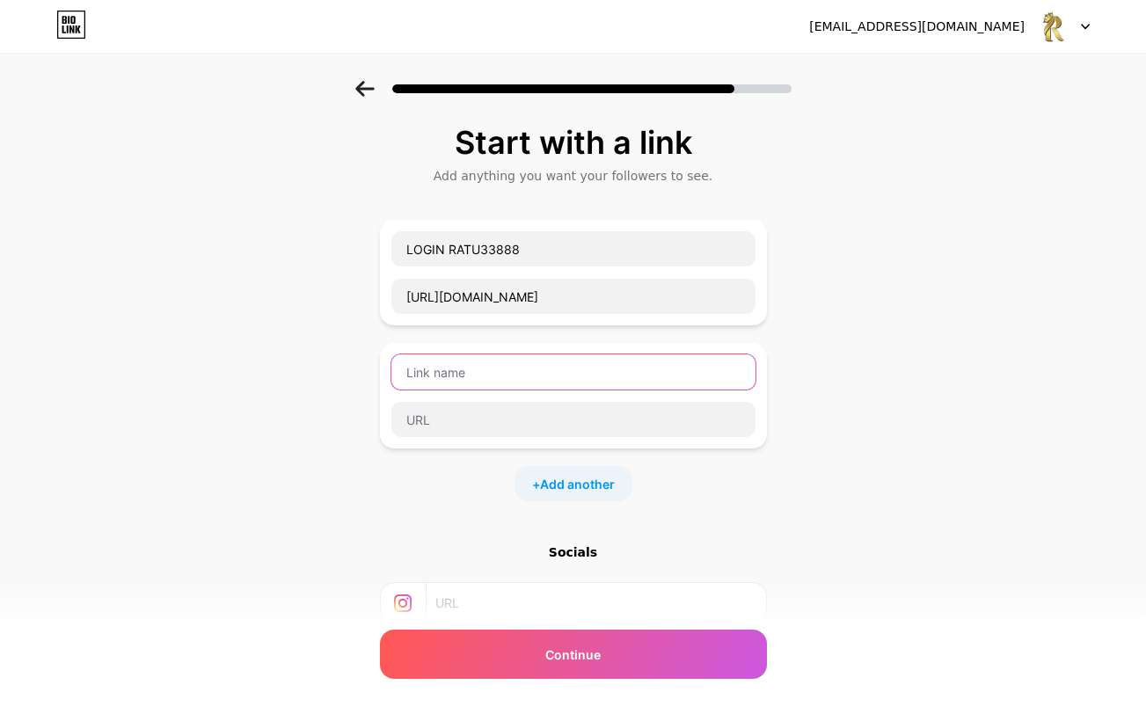
click at [557, 363] on input "text" at bounding box center [573, 372] width 364 height 35
type input "DAFTAR RATU3388"
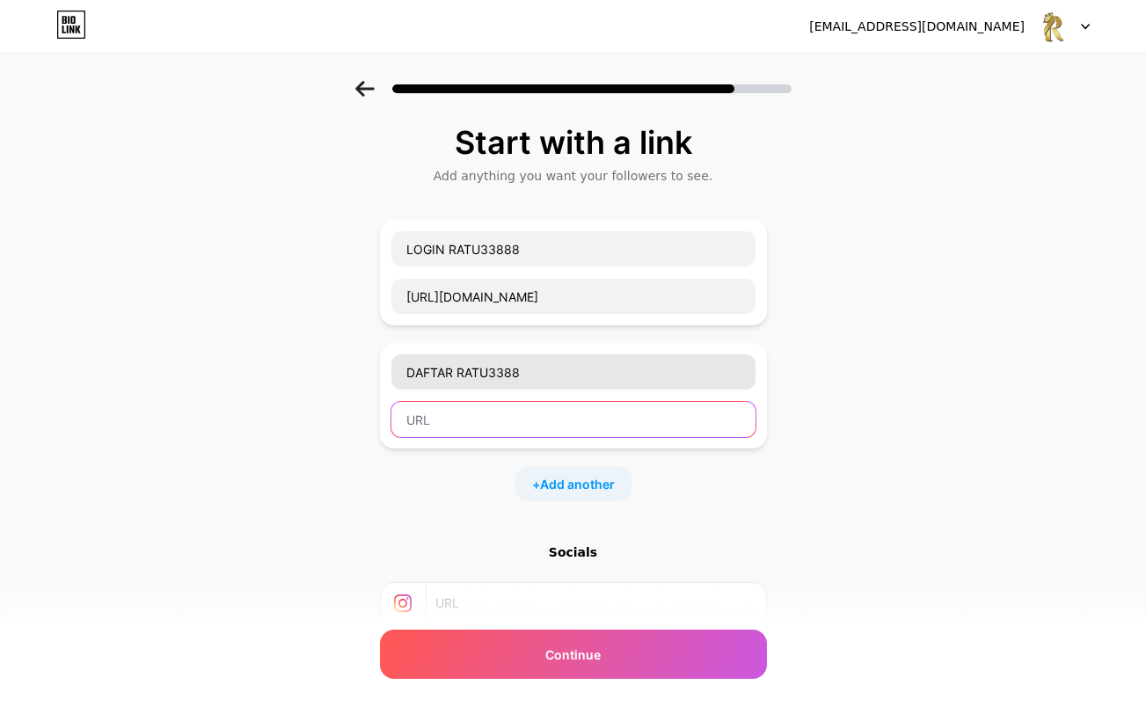
paste input "[URL][DOMAIN_NAME]"
type input "[URL][DOMAIN_NAME]"
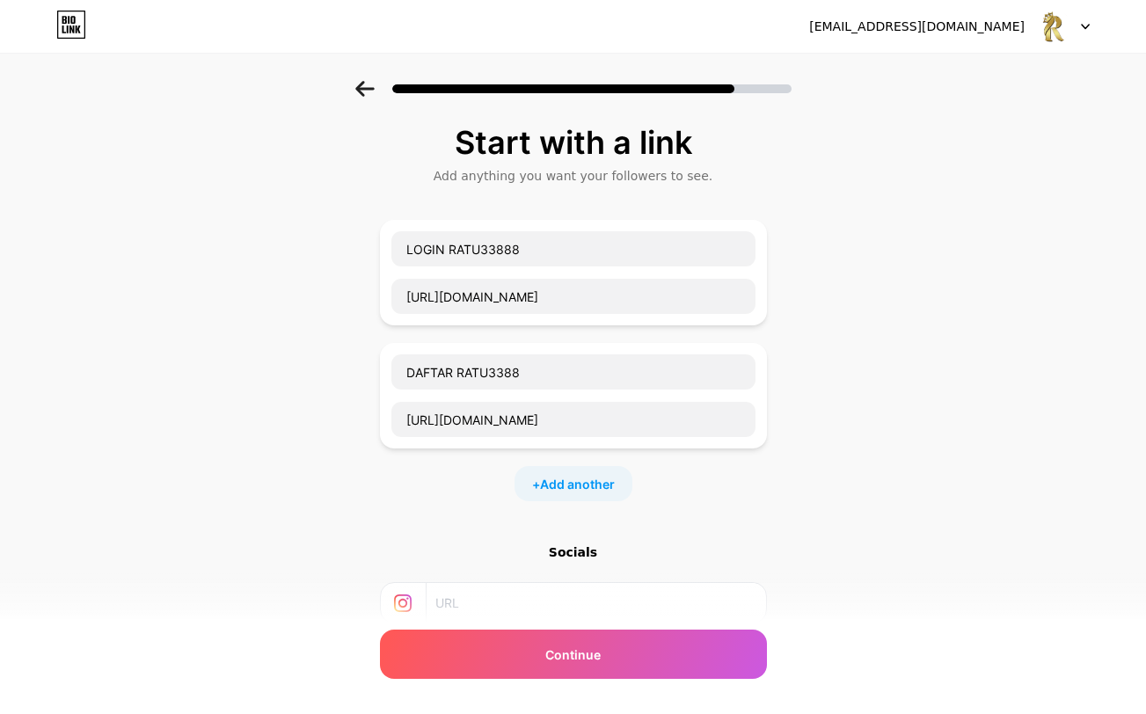
click at [600, 500] on div "+ Add another" at bounding box center [574, 483] width 118 height 35
click at [597, 494] on input "text" at bounding box center [573, 495] width 364 height 35
click at [548, 531] on input "text" at bounding box center [573, 542] width 364 height 35
click at [547, 492] on input "text" at bounding box center [573, 495] width 364 height 35
type input "RTP LIVE RATU3388"
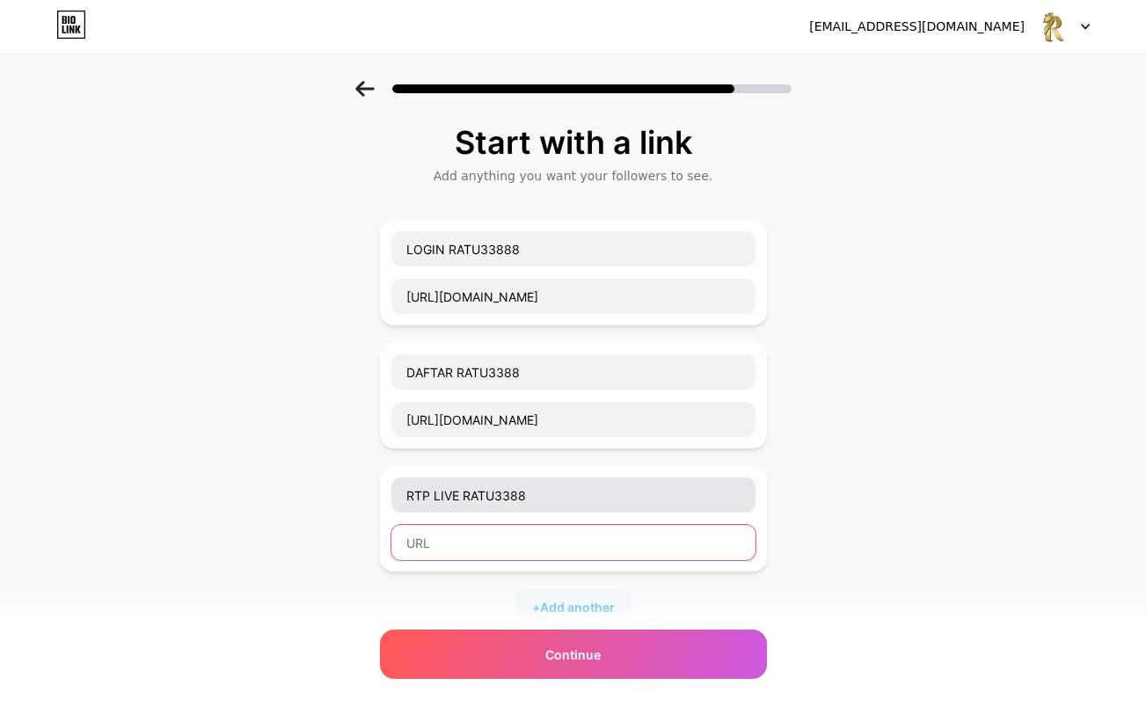
paste input "[URL][DOMAIN_NAME]"
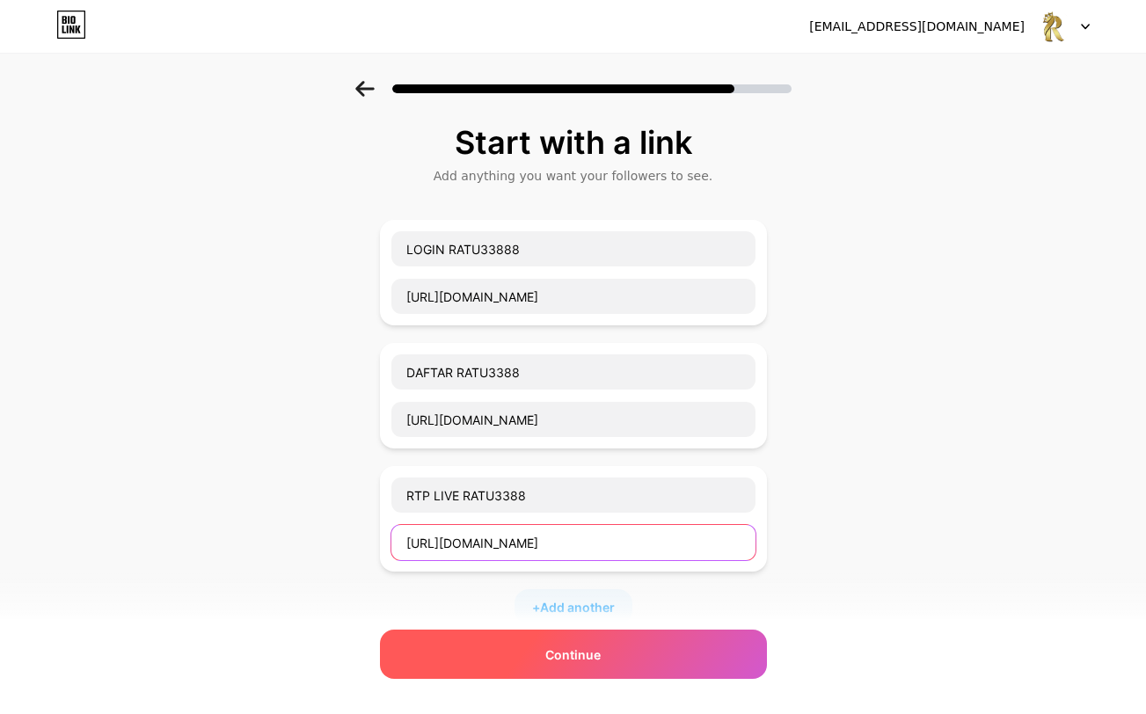
type input "[URL][DOMAIN_NAME]"
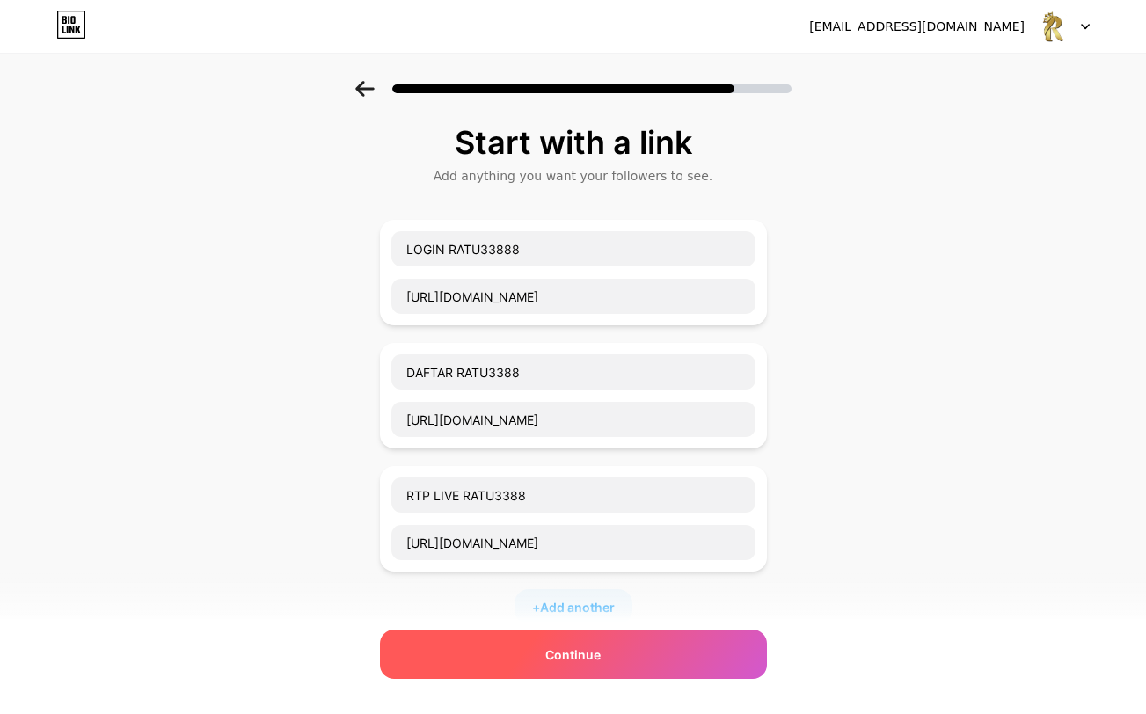
click at [506, 645] on div "Continue" at bounding box center [573, 654] width 387 height 49
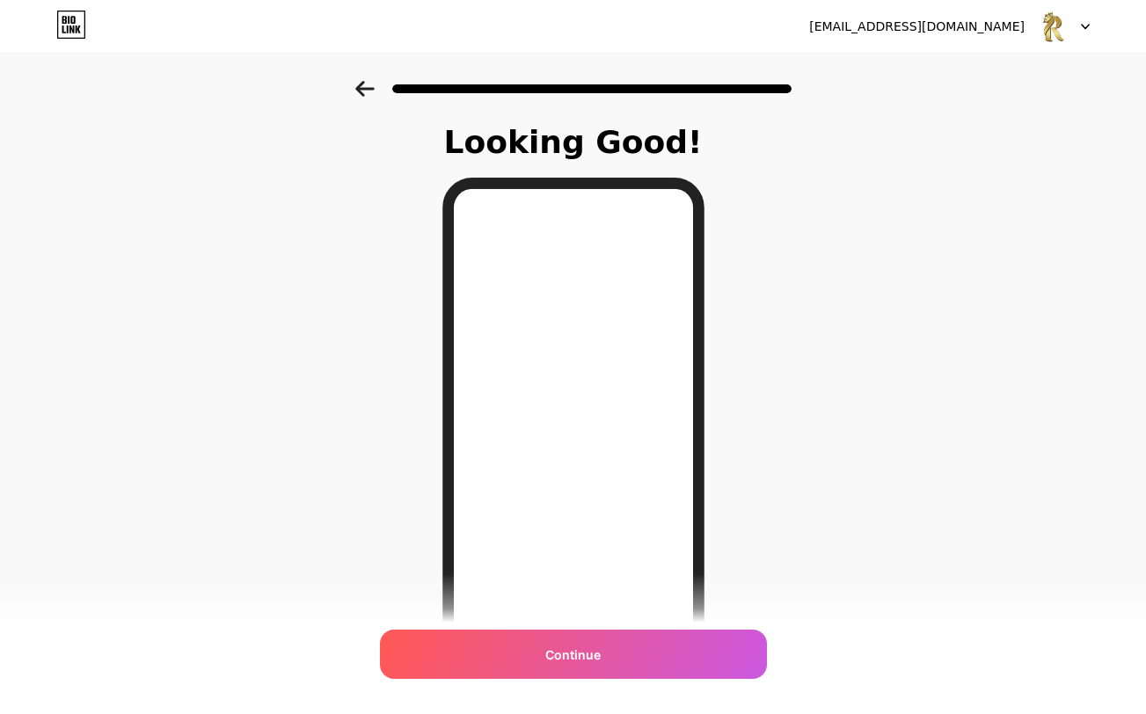
scroll to position [170, 0]
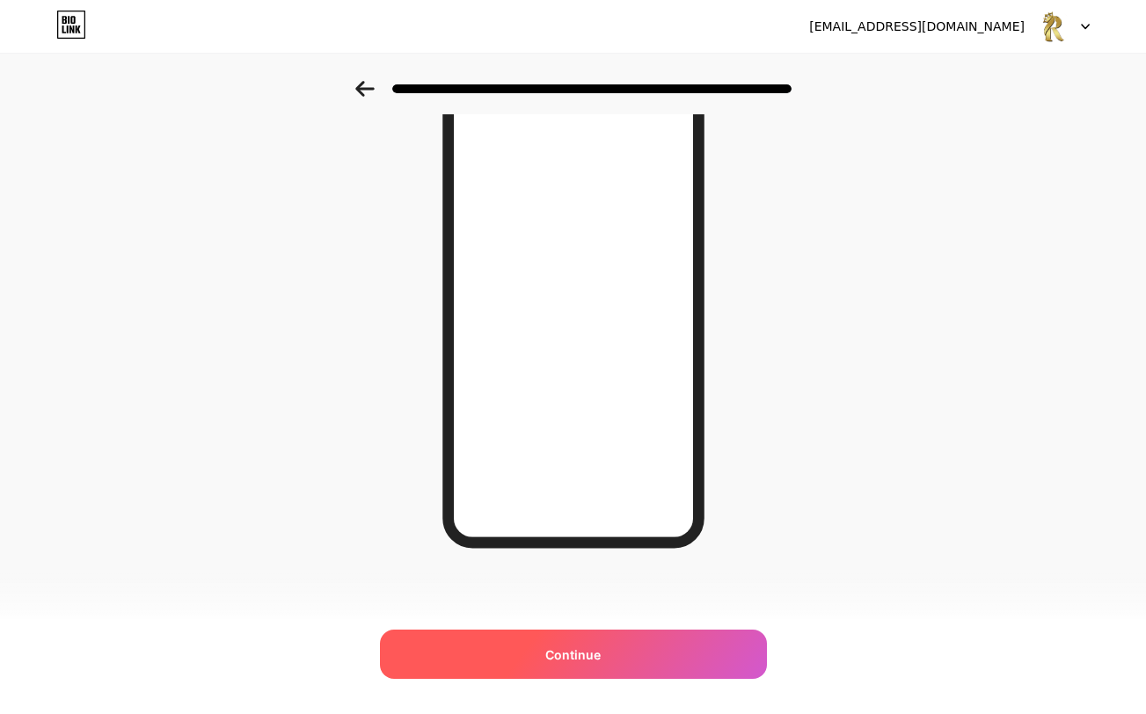
click at [664, 637] on div "Continue" at bounding box center [573, 654] width 387 height 49
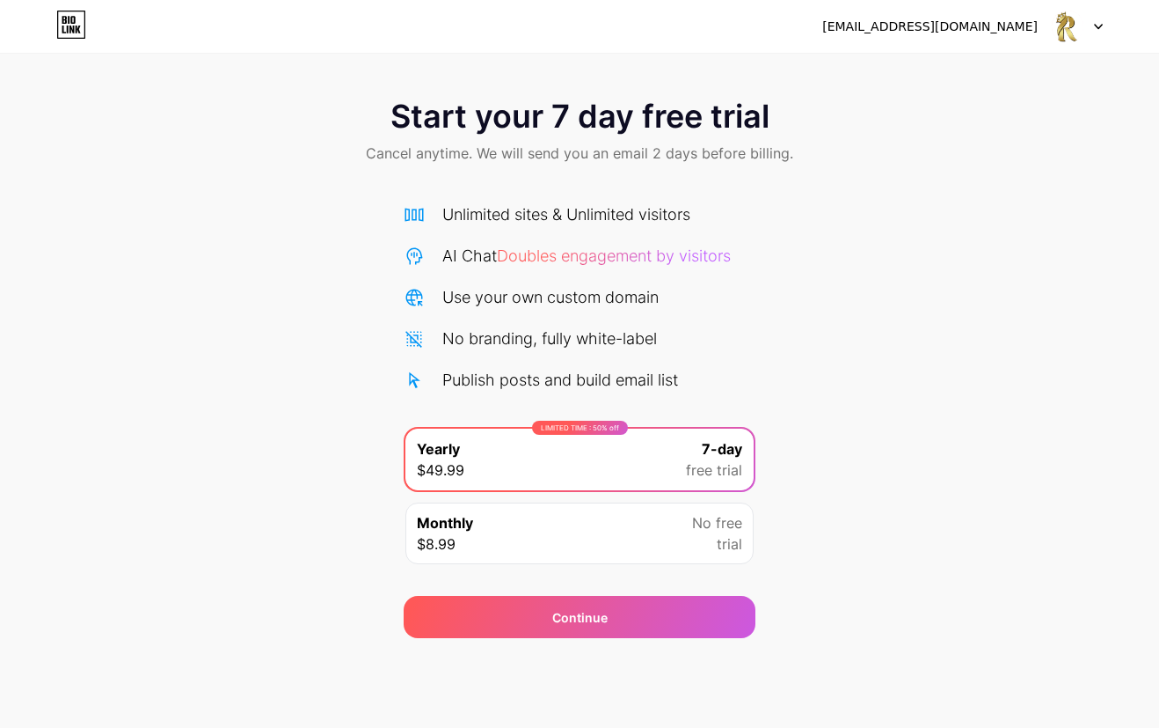
click at [749, 155] on span "Cancel anytime. We will send you an email 2 days before billing." at bounding box center [580, 153] width 428 height 21
click at [721, 157] on span "Cancel anytime. We will send you an email 2 days before billing." at bounding box center [580, 153] width 428 height 21
click at [702, 156] on span "Cancel anytime. We will send you an email 2 days before billing." at bounding box center [580, 153] width 428 height 21
click at [698, 150] on span "Cancel anytime. We will send you an email 2 days before billing." at bounding box center [580, 153] width 428 height 21
click at [1096, 21] on div at bounding box center [1077, 27] width 51 height 32
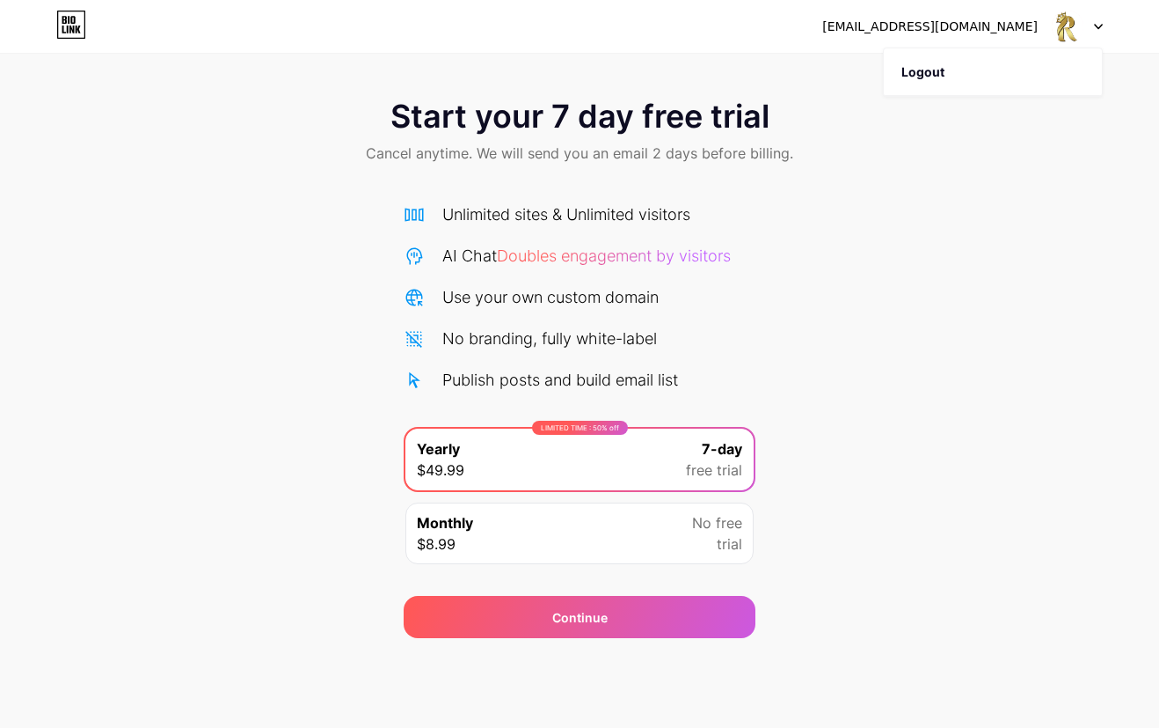
click at [863, 245] on div "Start your 7 day free trial Cancel anytime. We will send you an email 2 days be…" at bounding box center [579, 359] width 1159 height 557
click at [846, 552] on div "Start your 7 day free trial Cancel anytime. We will send you an email 2 days be…" at bounding box center [579, 359] width 1159 height 557
click at [911, 116] on div "Start your 7 day free trial Cancel anytime. We will send you an email 2 days be…" at bounding box center [579, 133] width 1159 height 104
